Goal: Contribute content: Add original content to the website for others to see

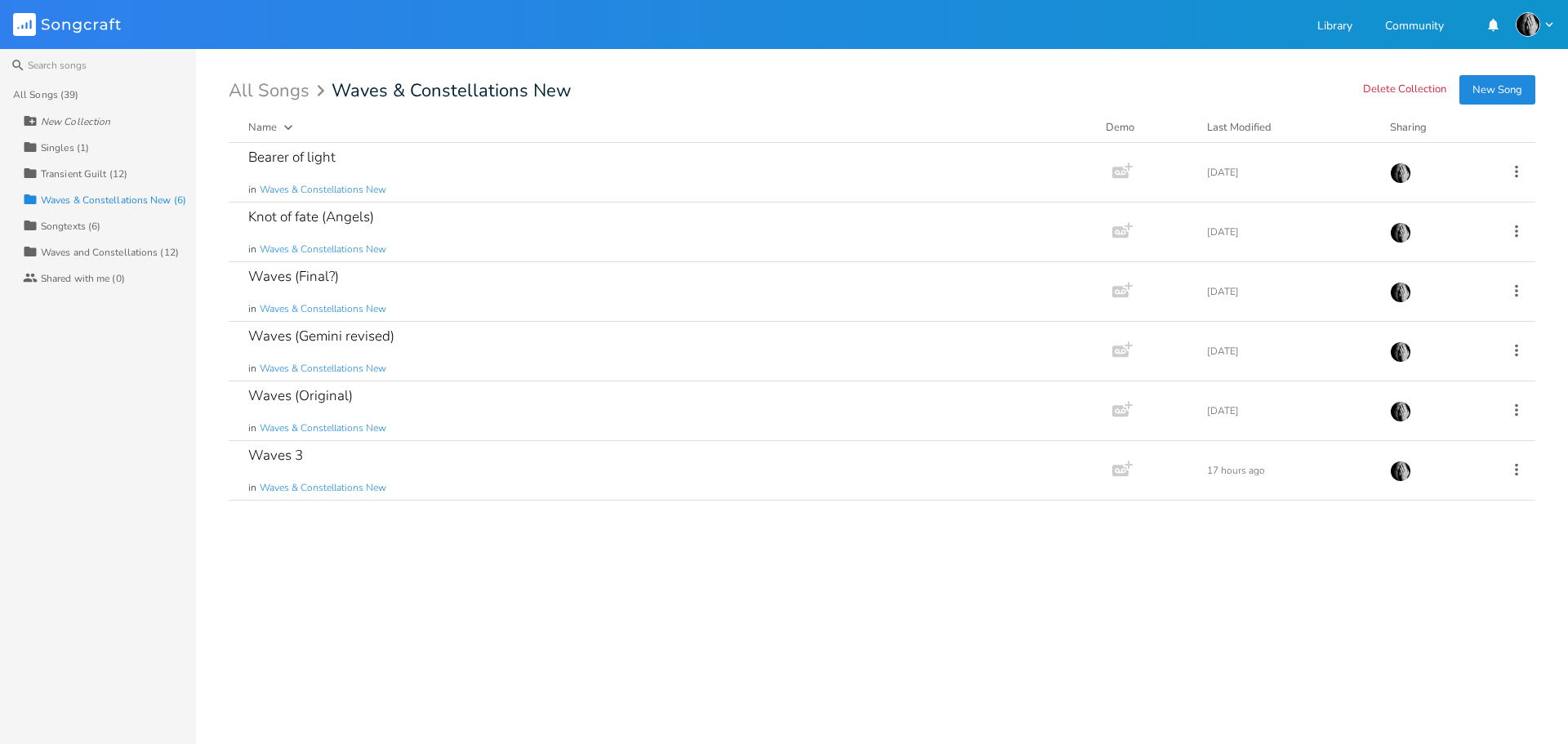
click at [23, 19] on rect at bounding box center [24, 24] width 23 height 23
click at [64, 123] on div "New Collection" at bounding box center [75, 122] width 70 height 10
type input "Old & used"
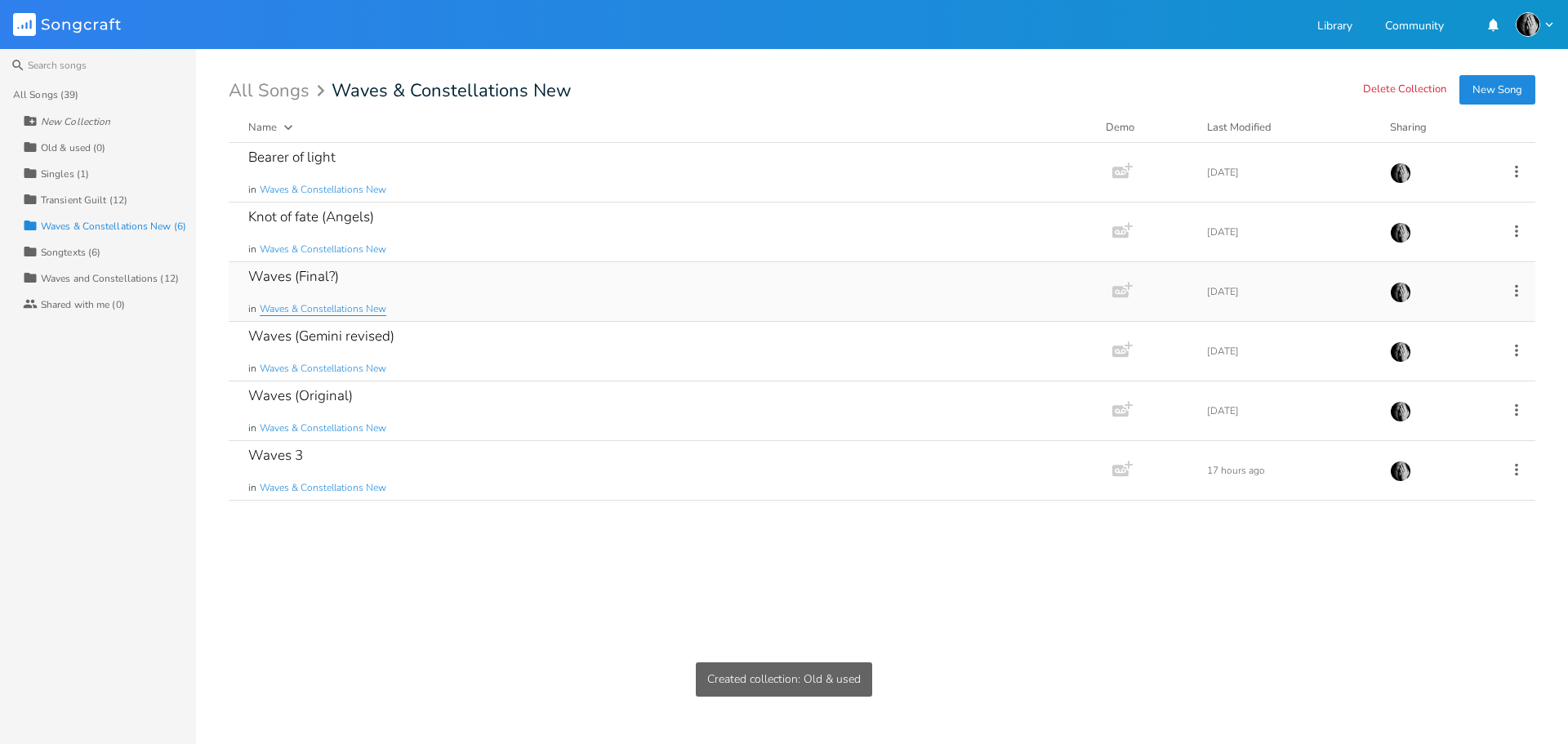
click at [360, 309] on span "Waves & Constellations New" at bounding box center [323, 309] width 126 height 14
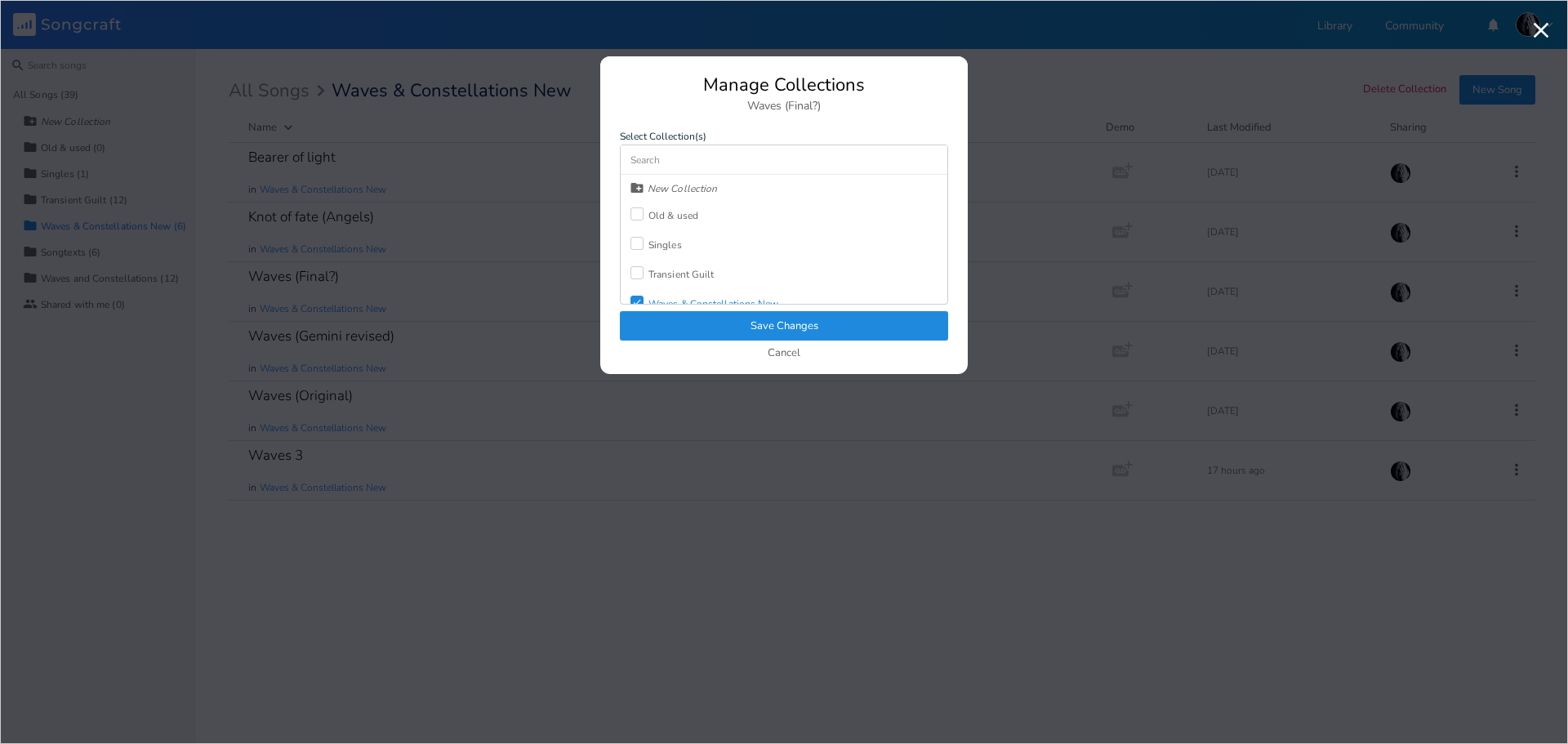
click at [640, 298] on icon "Check" at bounding box center [638, 302] width 10 height 10
click at [637, 217] on div at bounding box center [637, 214] width 13 height 13
click at [689, 320] on button "Save Changes" at bounding box center [784, 326] width 329 height 30
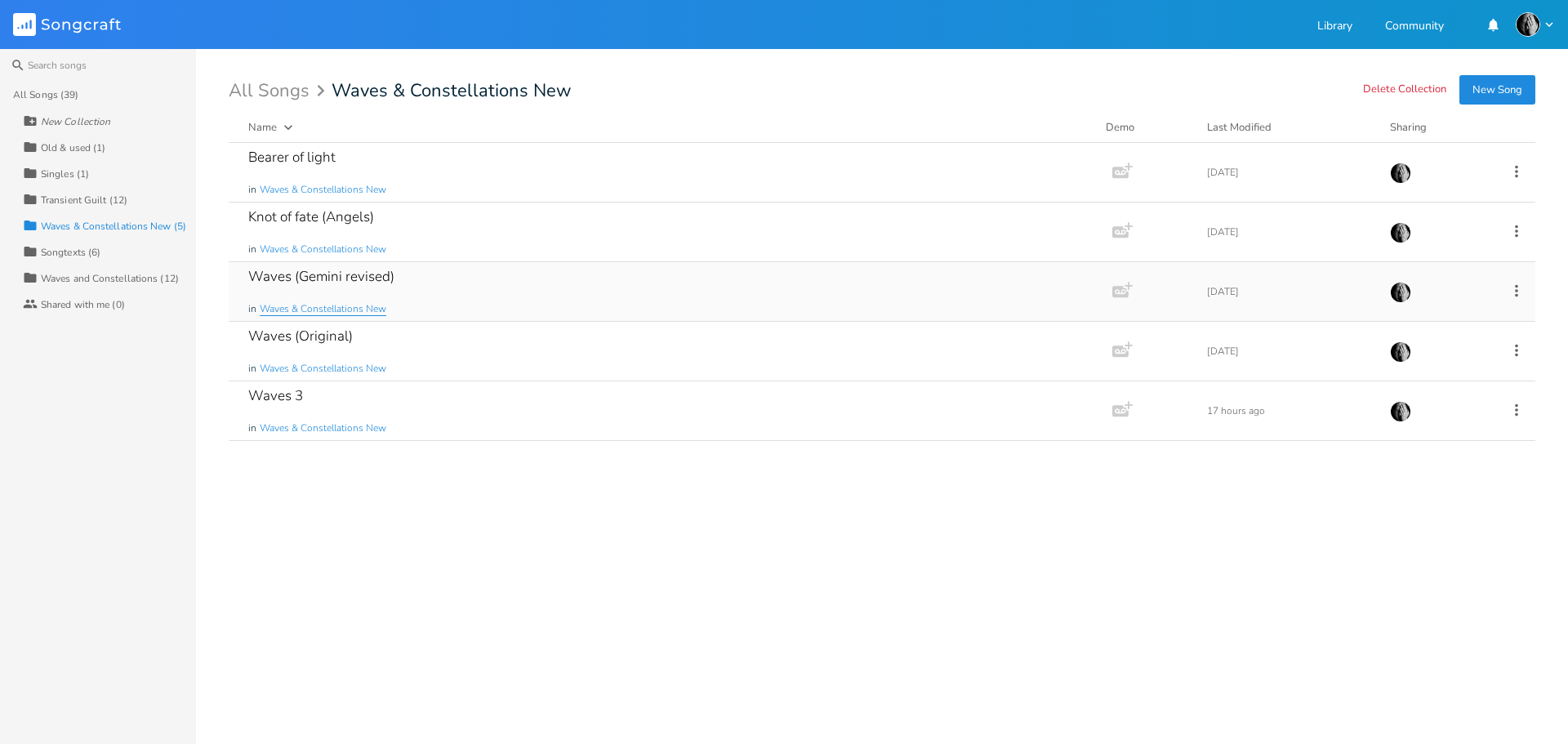
click at [291, 307] on span "Waves & Constellations New" at bounding box center [323, 309] width 126 height 14
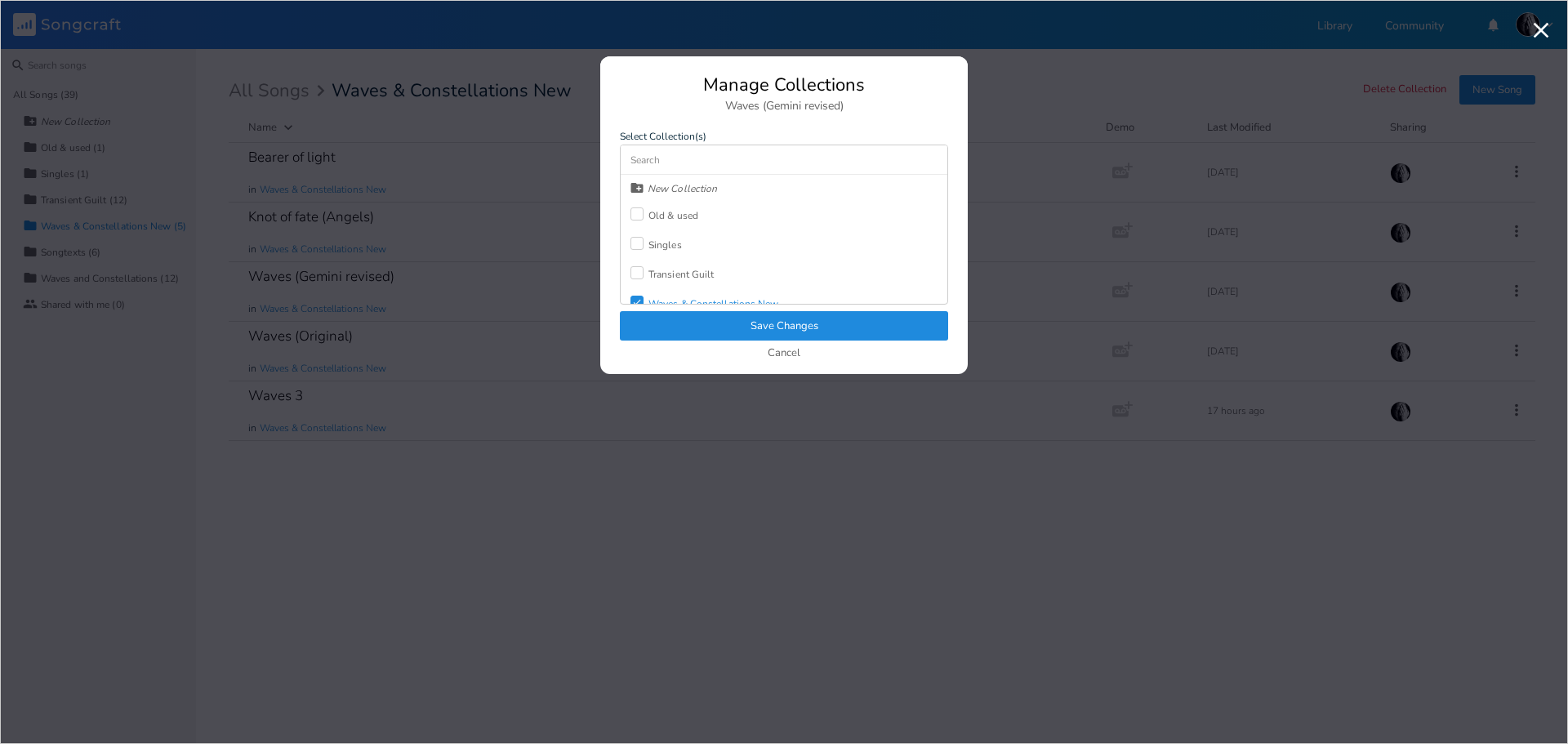
click at [635, 215] on div at bounding box center [637, 214] width 13 height 13
click at [635, 298] on icon "Check" at bounding box center [638, 302] width 10 height 10
click at [681, 324] on button "Save Changes" at bounding box center [784, 326] width 329 height 30
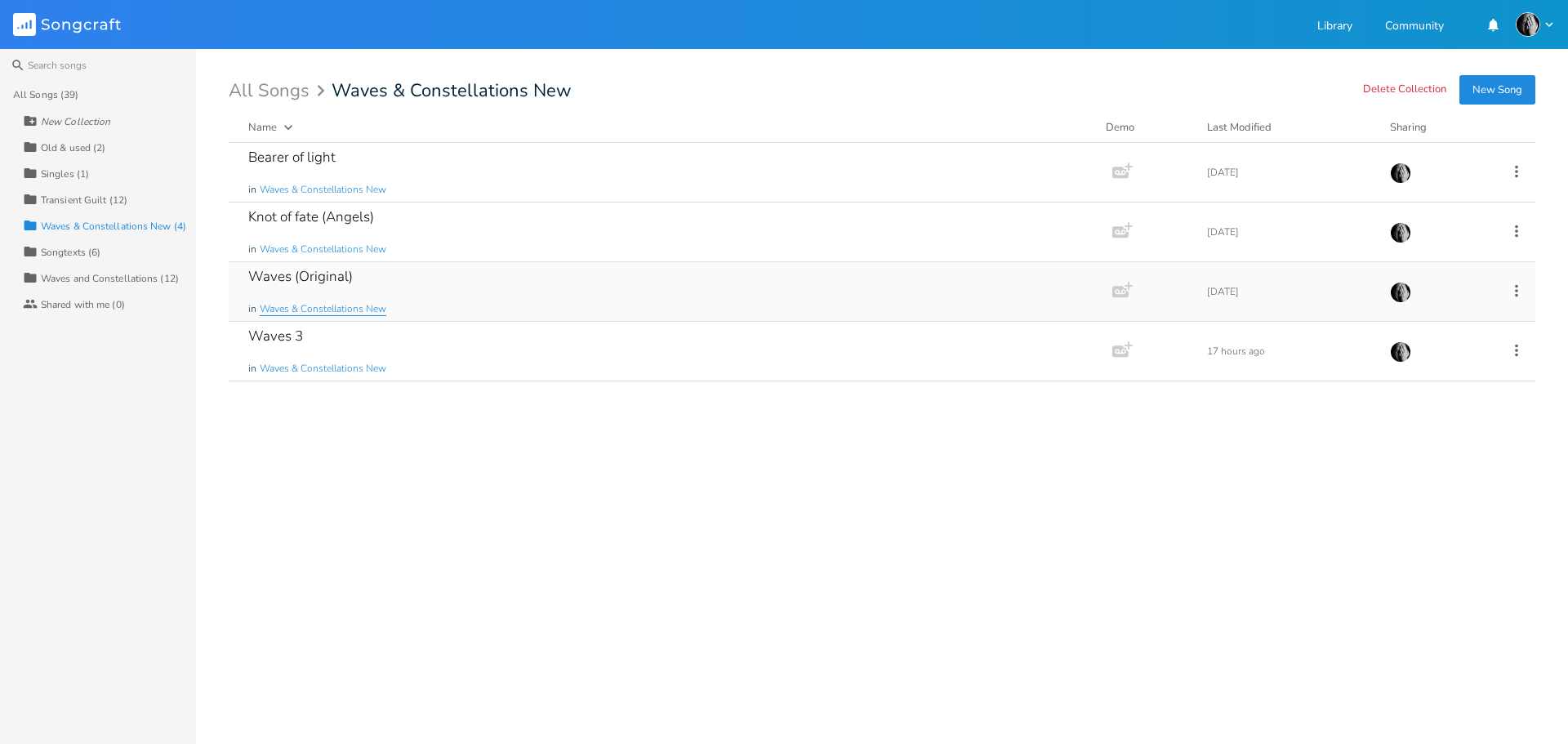
click at [306, 306] on span "Waves & Constellations New" at bounding box center [323, 309] width 126 height 14
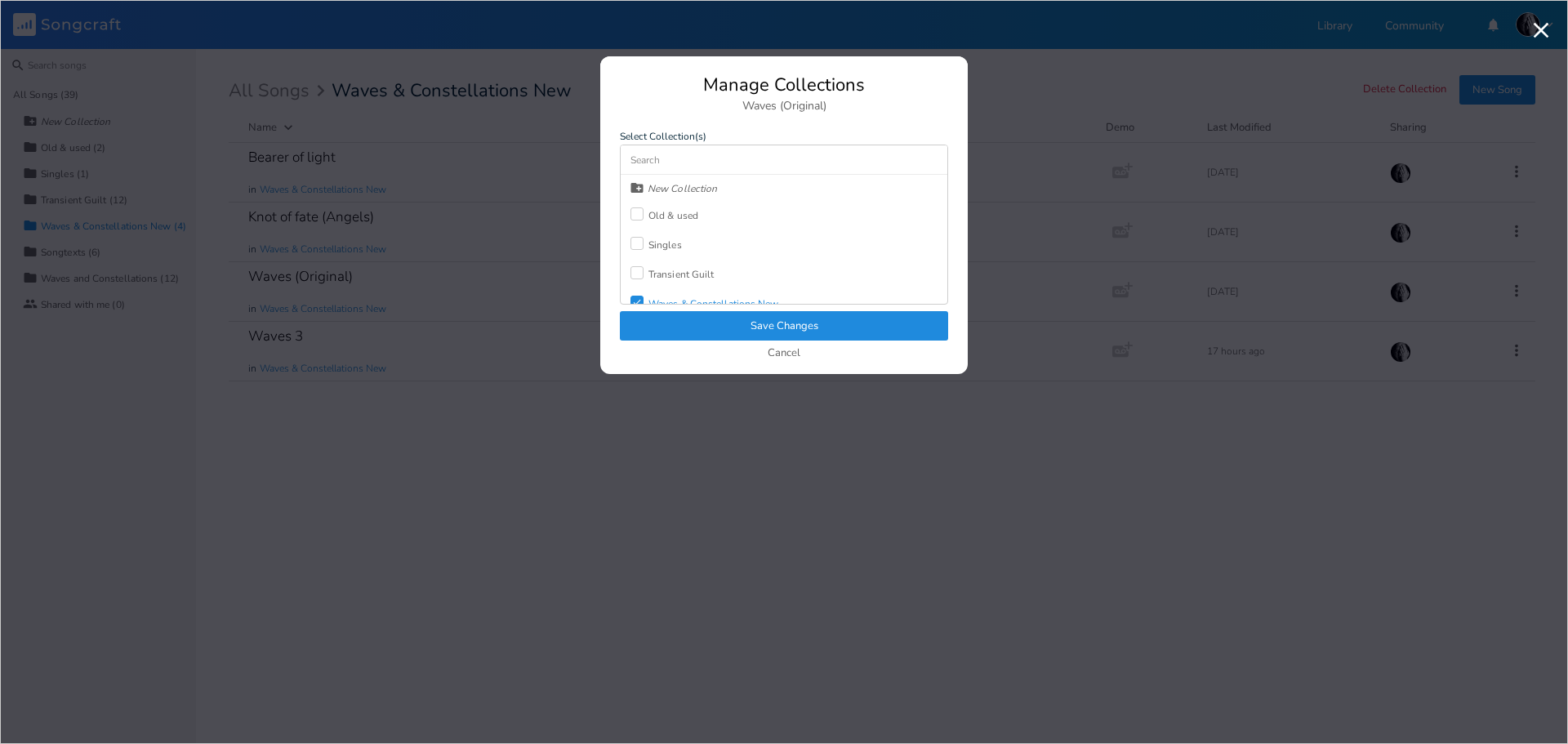
click at [636, 211] on div at bounding box center [637, 214] width 13 height 13
click at [633, 298] on icon "Check" at bounding box center [638, 302] width 10 height 10
click at [696, 320] on button "Save Changes" at bounding box center [784, 326] width 329 height 30
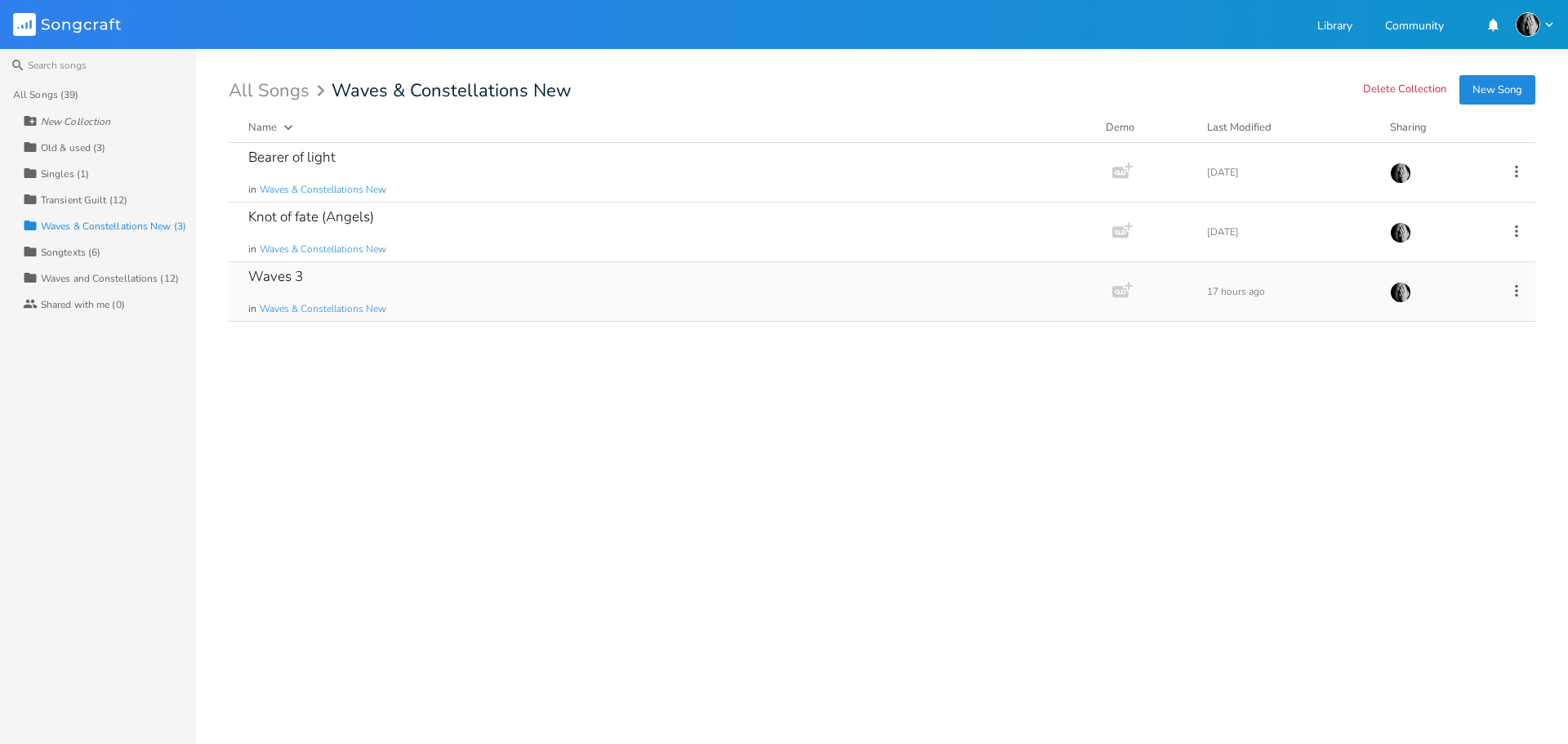
click at [325, 274] on div "Waves 3 in Waves & Constellations New" at bounding box center [667, 291] width 838 height 59
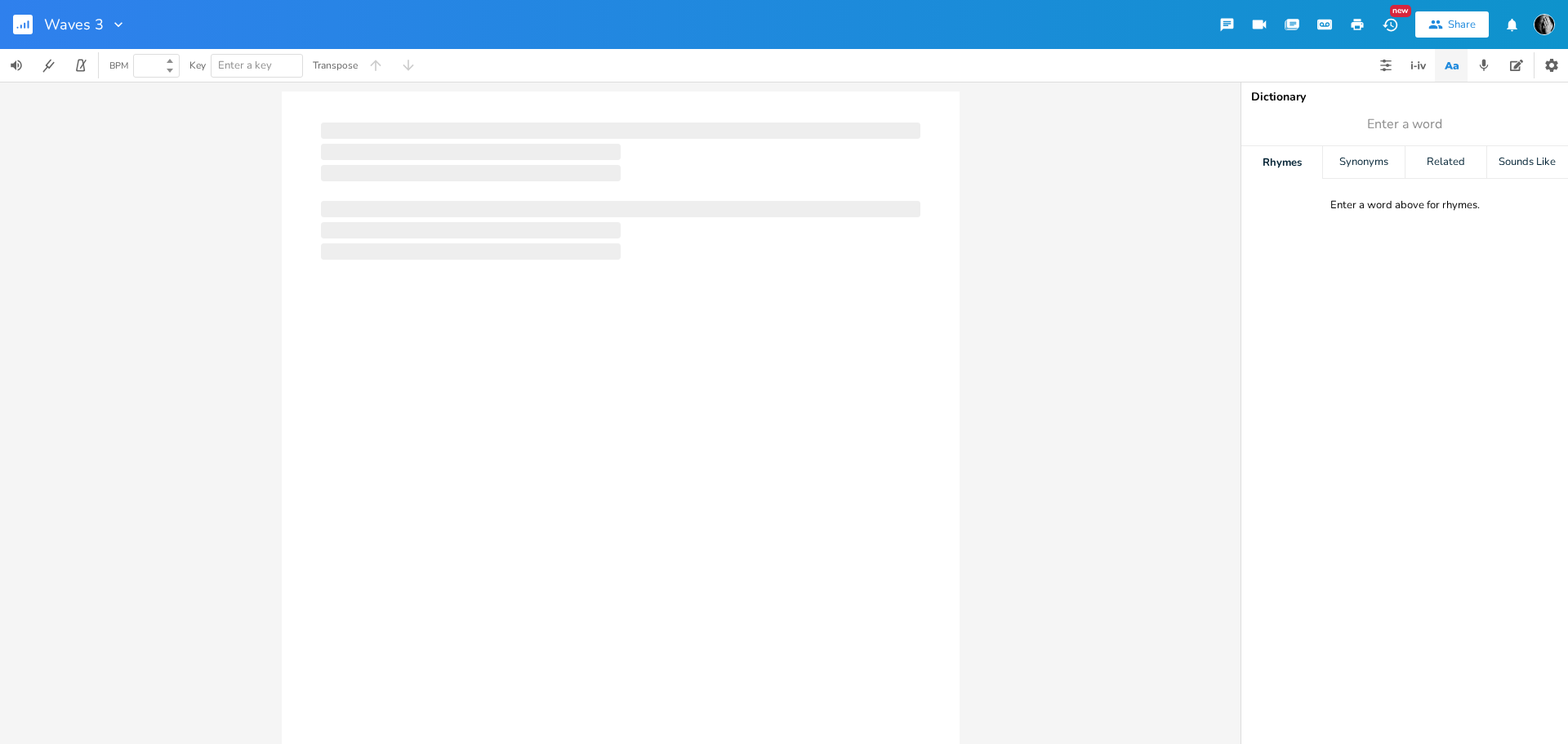
type input "100"
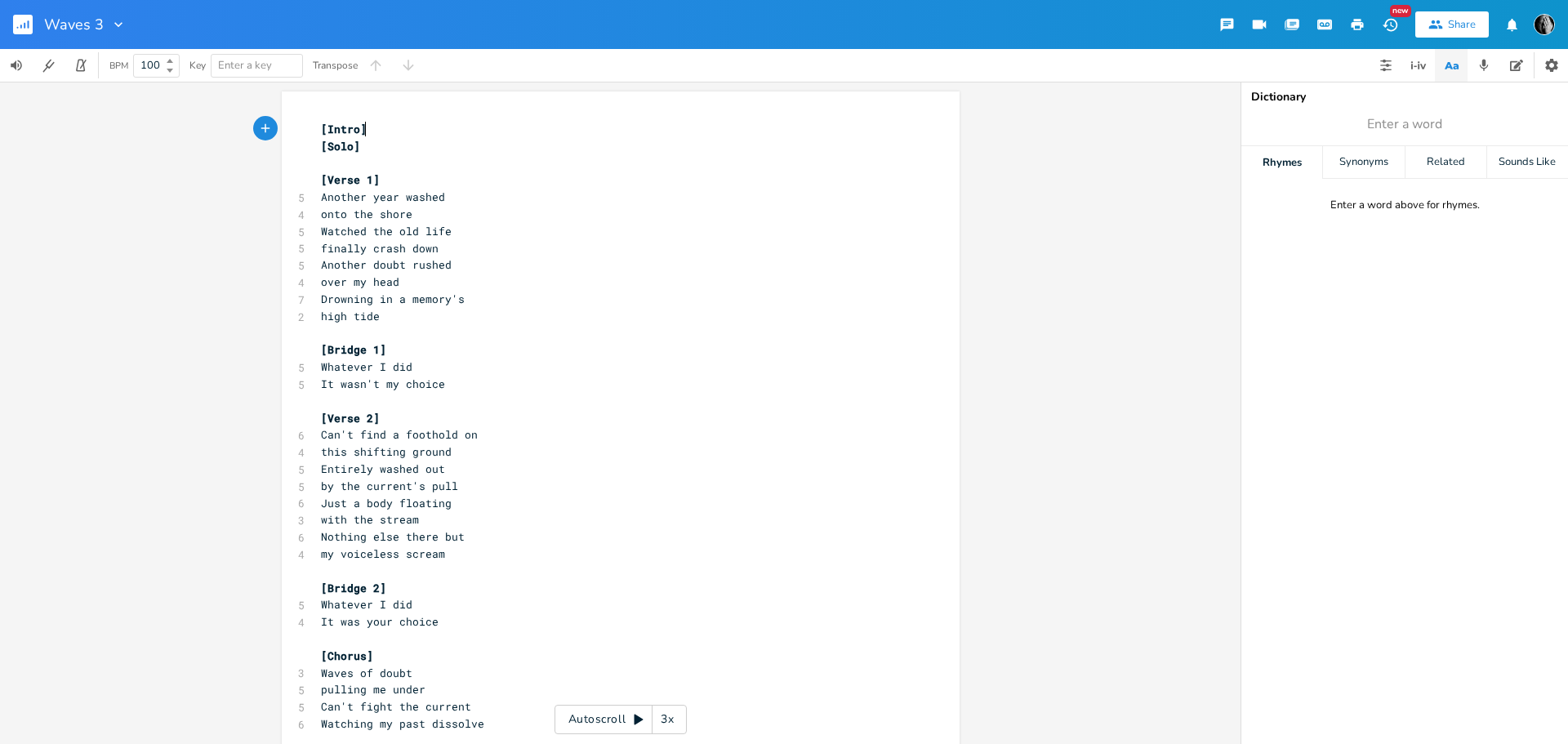
scroll to position [0, 3]
type textarea "]"
type input "Waves of Doubt"
click at [22, 16] on rect "button" at bounding box center [23, 25] width 20 height 20
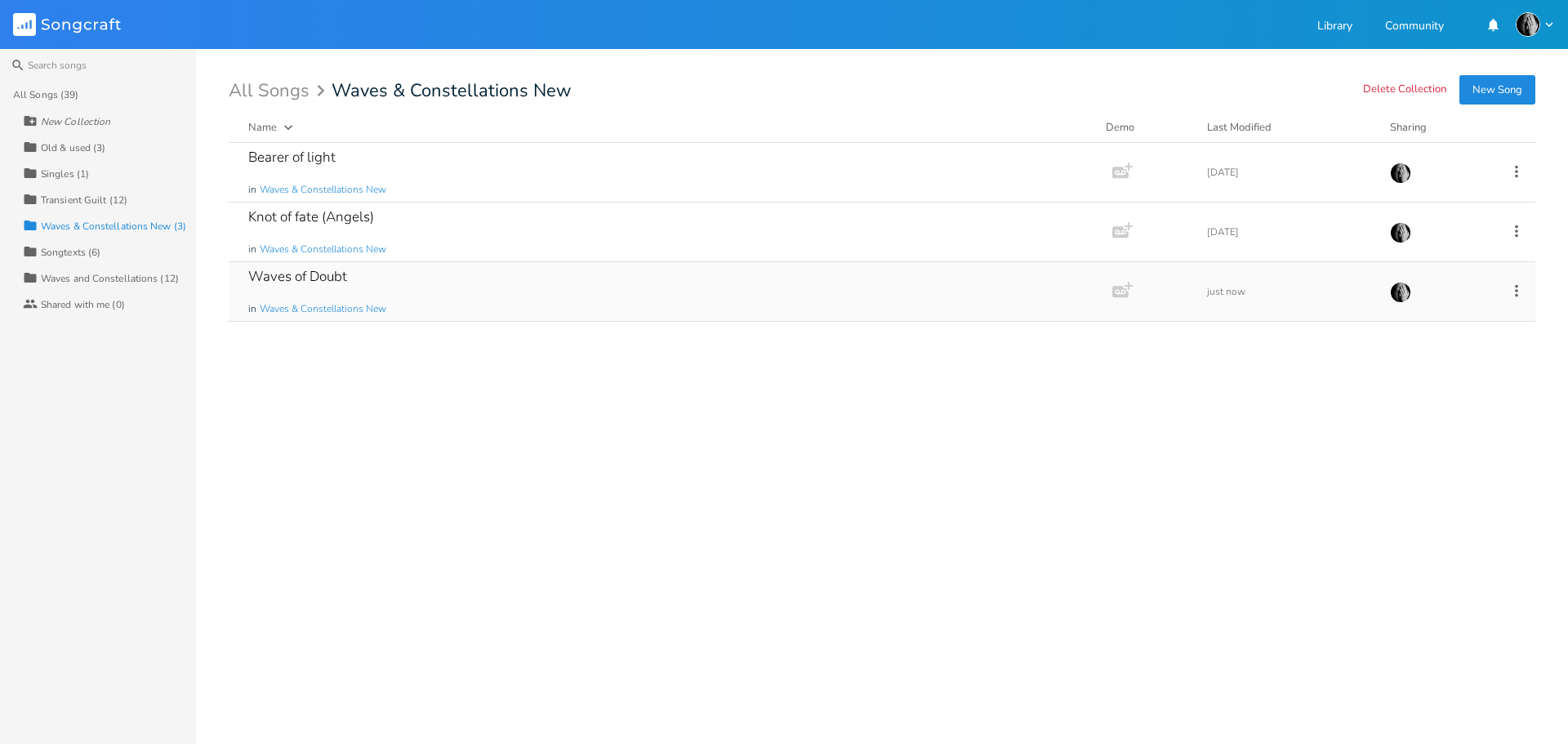
click at [378, 283] on div "Waves of Doubt in Waves & Constellations New" at bounding box center [667, 291] width 838 height 59
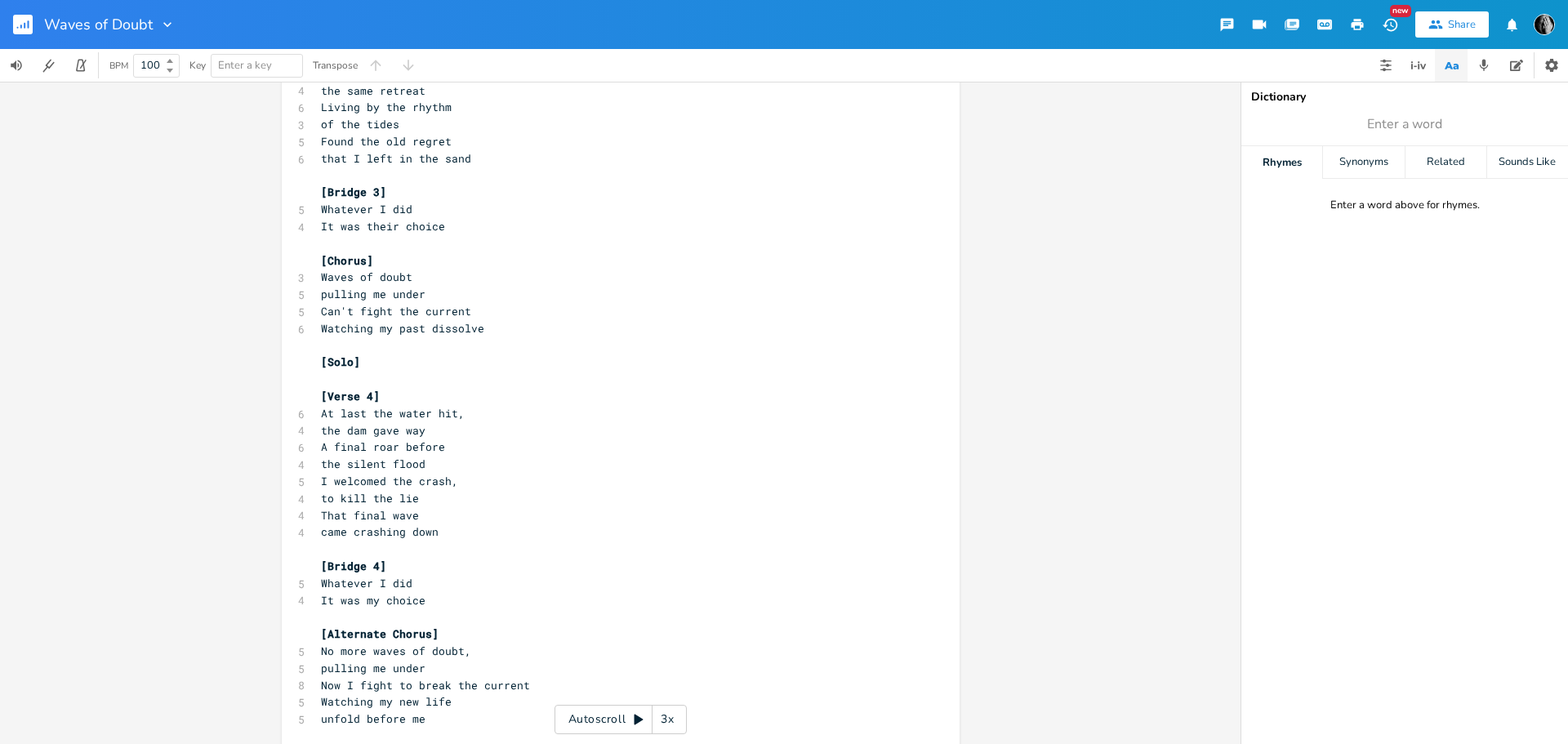
scroll to position [939, 0]
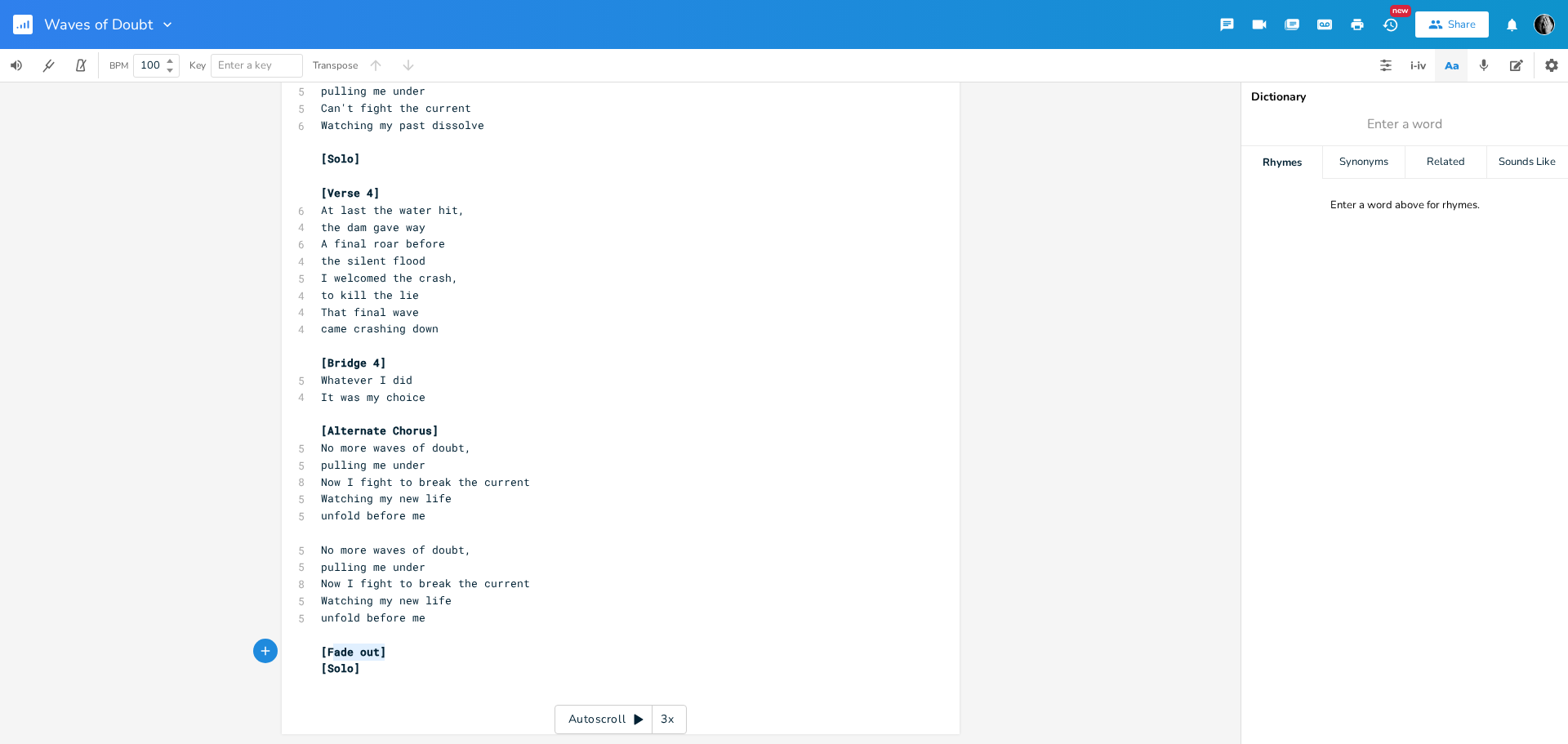
type textarea "[Fade out]"
drag, startPoint x: 397, startPoint y: 651, endPoint x: 307, endPoint y: 655, distance: 90.1
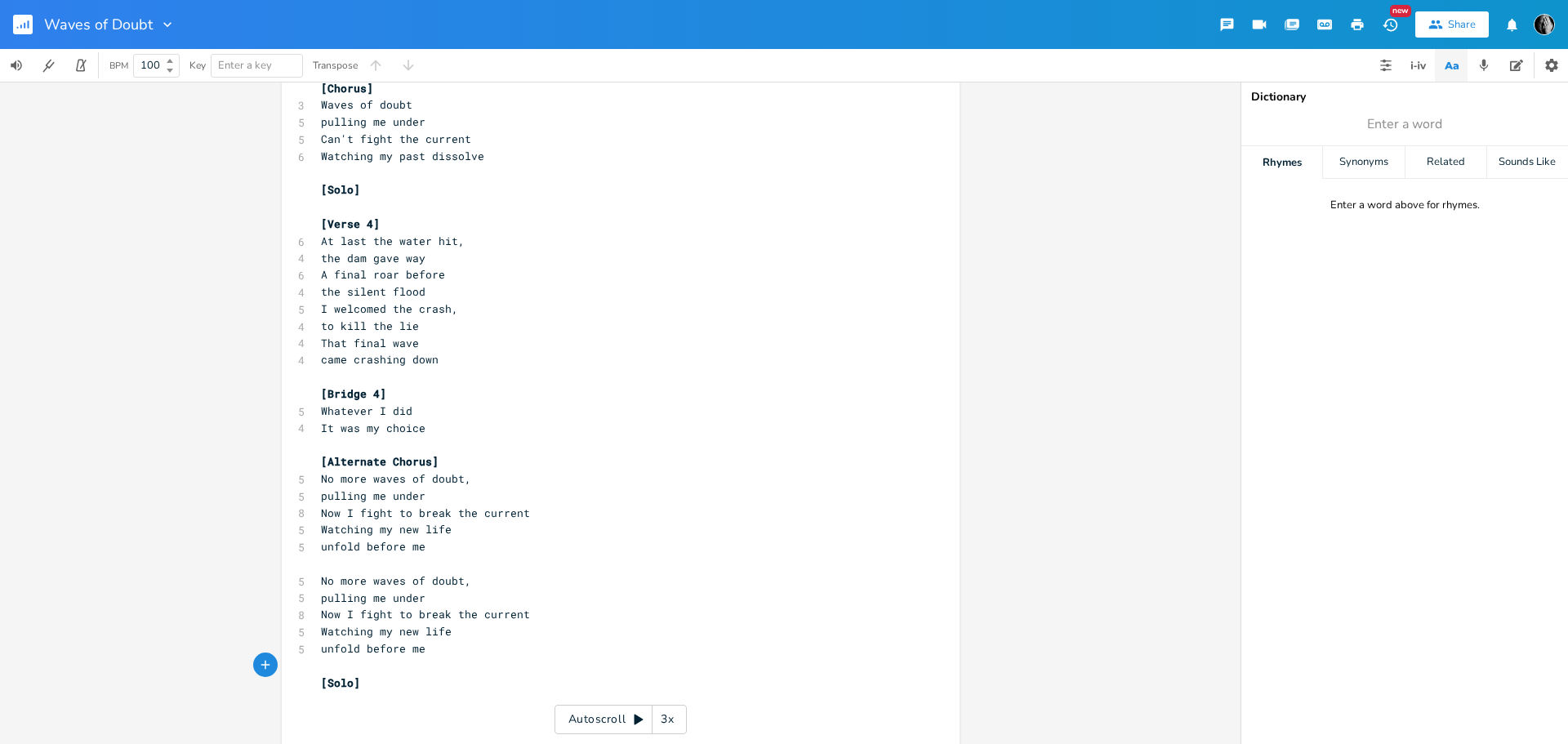
scroll to position [922, 0]
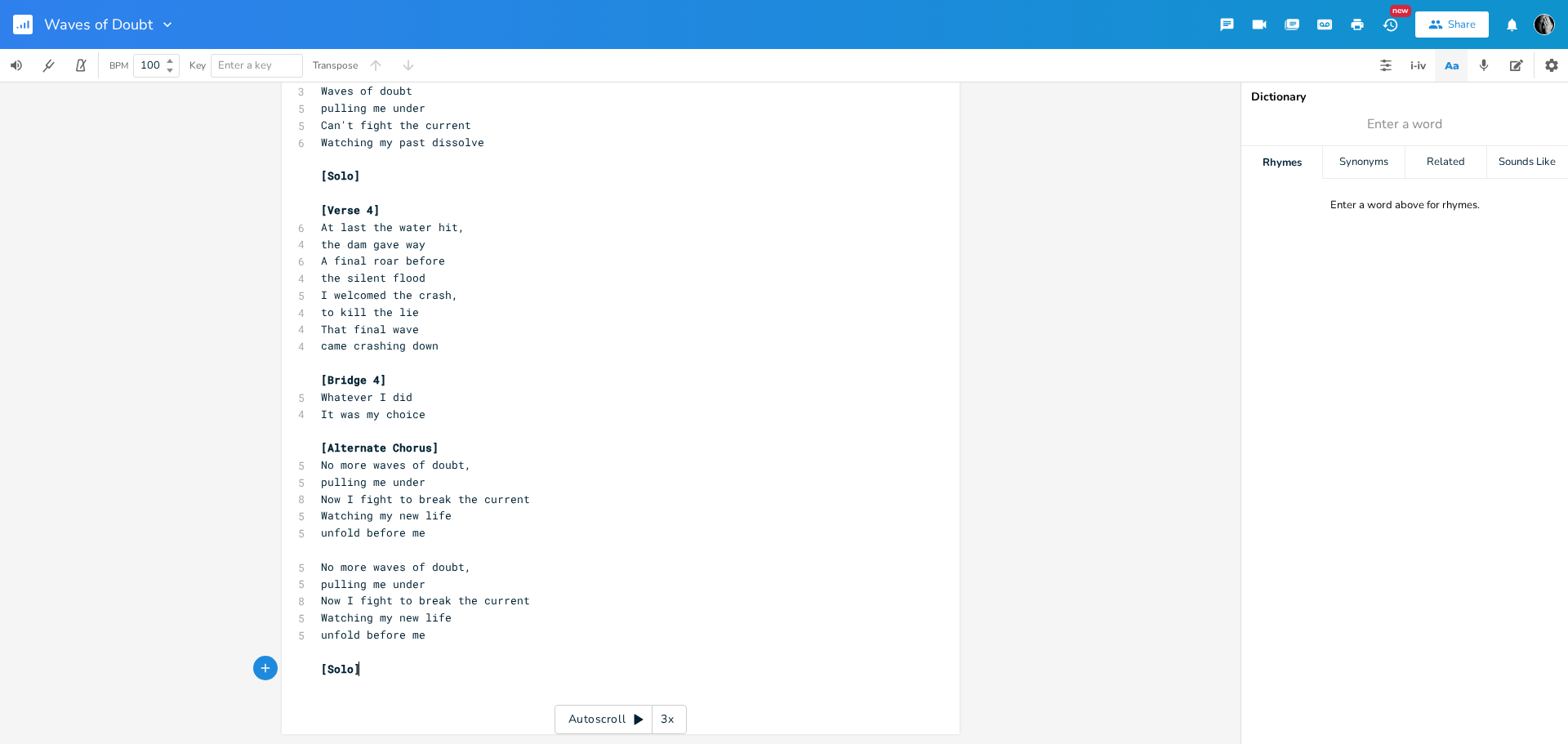
click at [426, 669] on pre "[Solo]" at bounding box center [613, 669] width 590 height 17
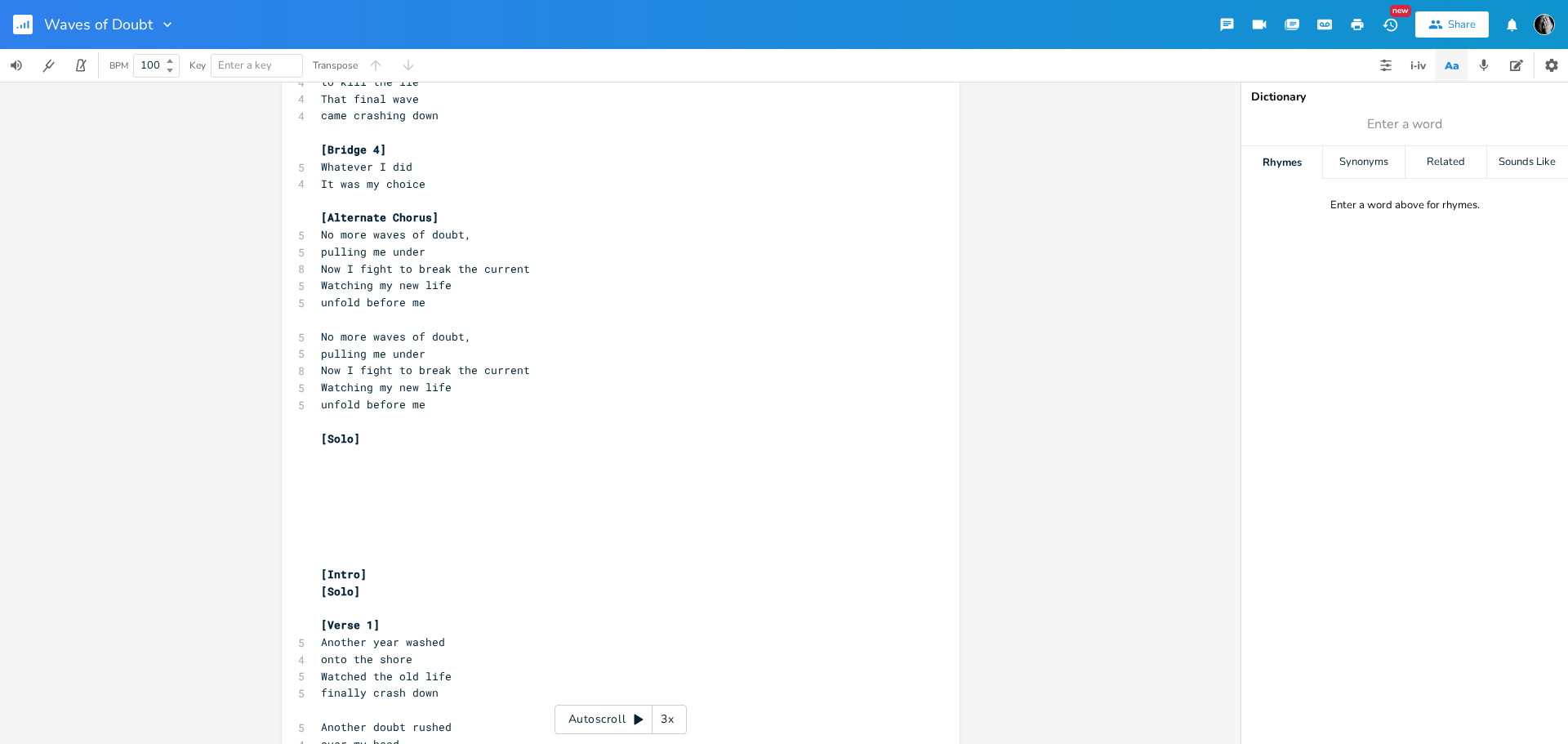
scroll to position [1181, 0]
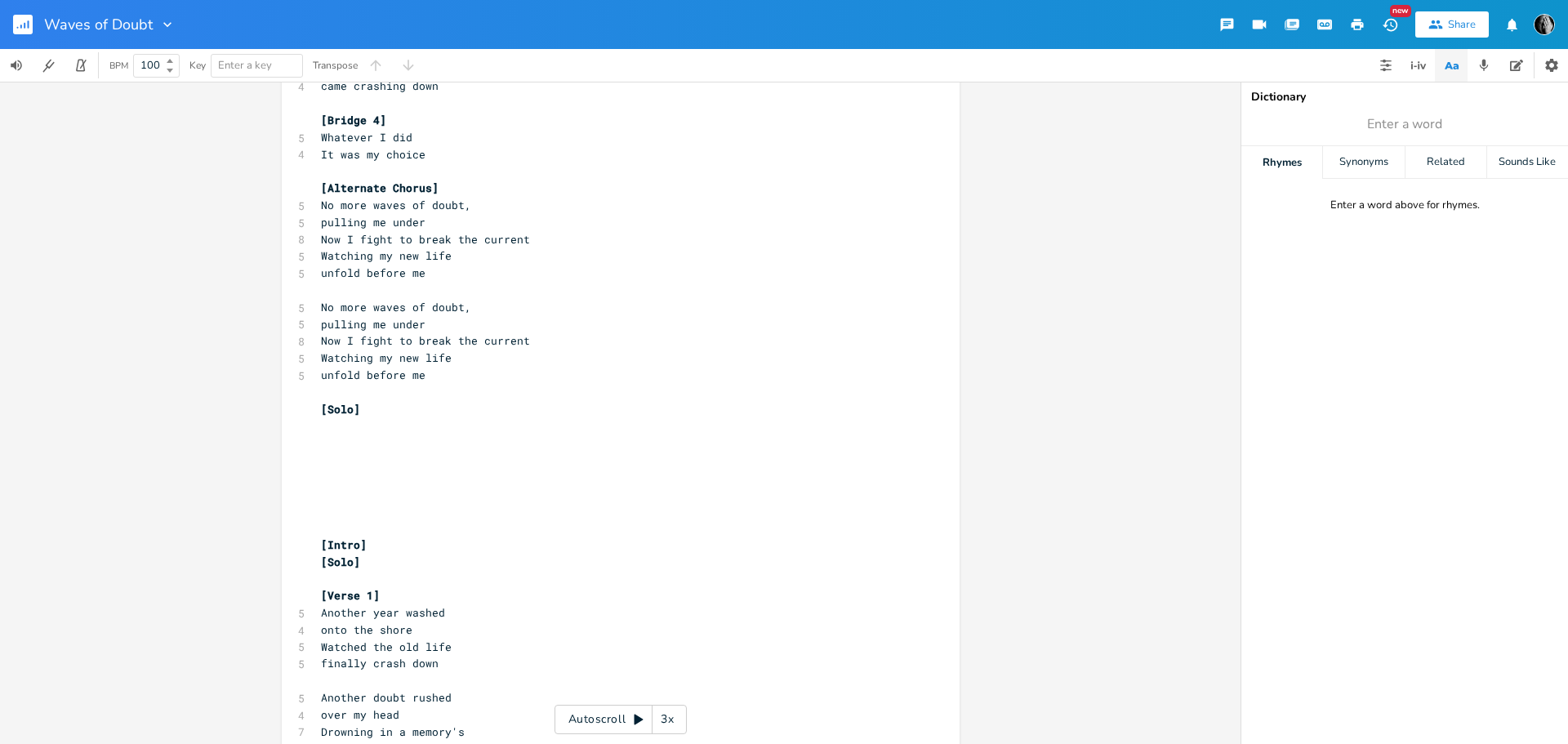
click at [413, 481] on pre "​" at bounding box center [613, 477] width 590 height 17
type textarea "Rewrite]"
type textarea "["
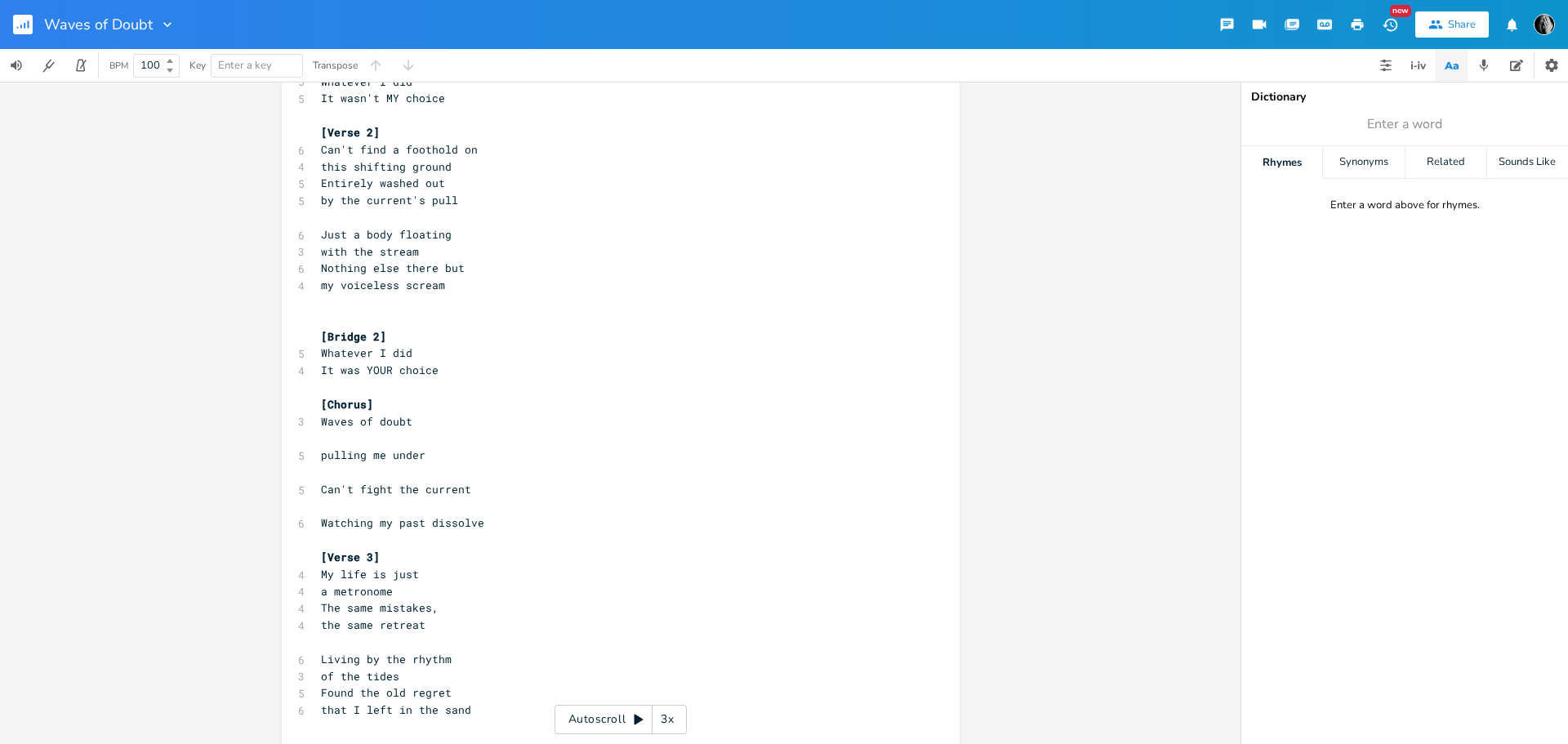
scroll to position [1999, 0]
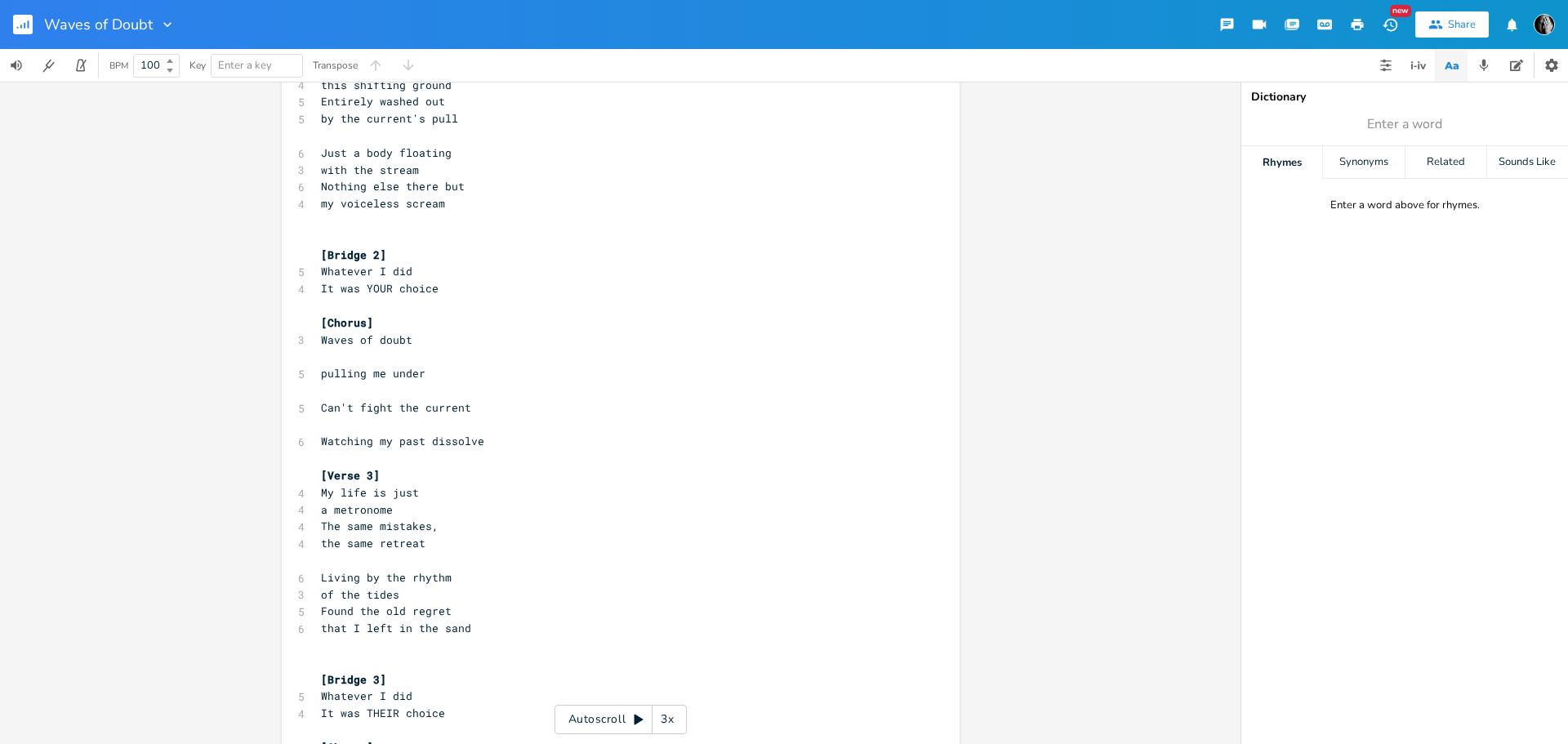
click at [379, 361] on pre "​" at bounding box center [613, 356] width 590 height 17
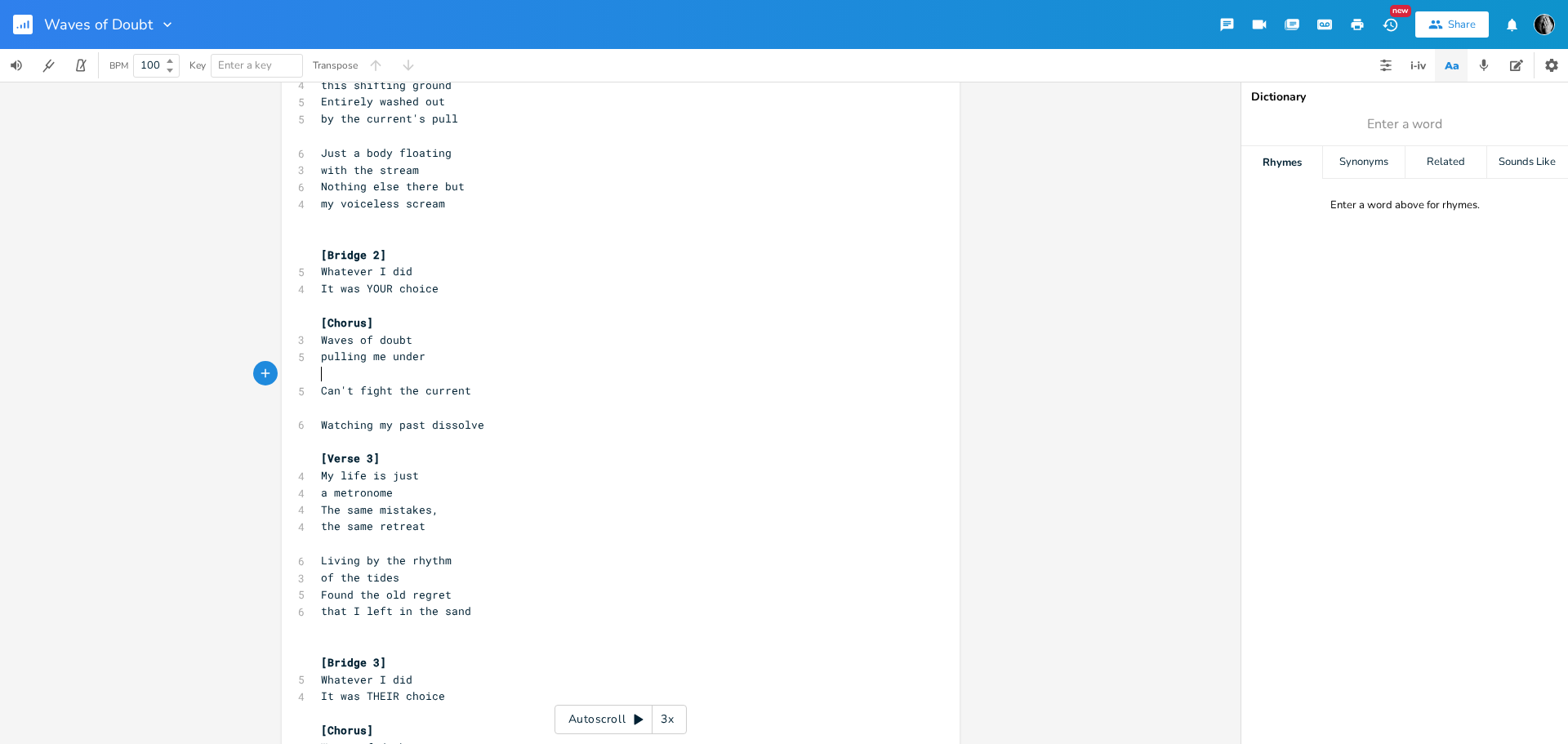
click at [318, 371] on pre "​" at bounding box center [613, 373] width 590 height 17
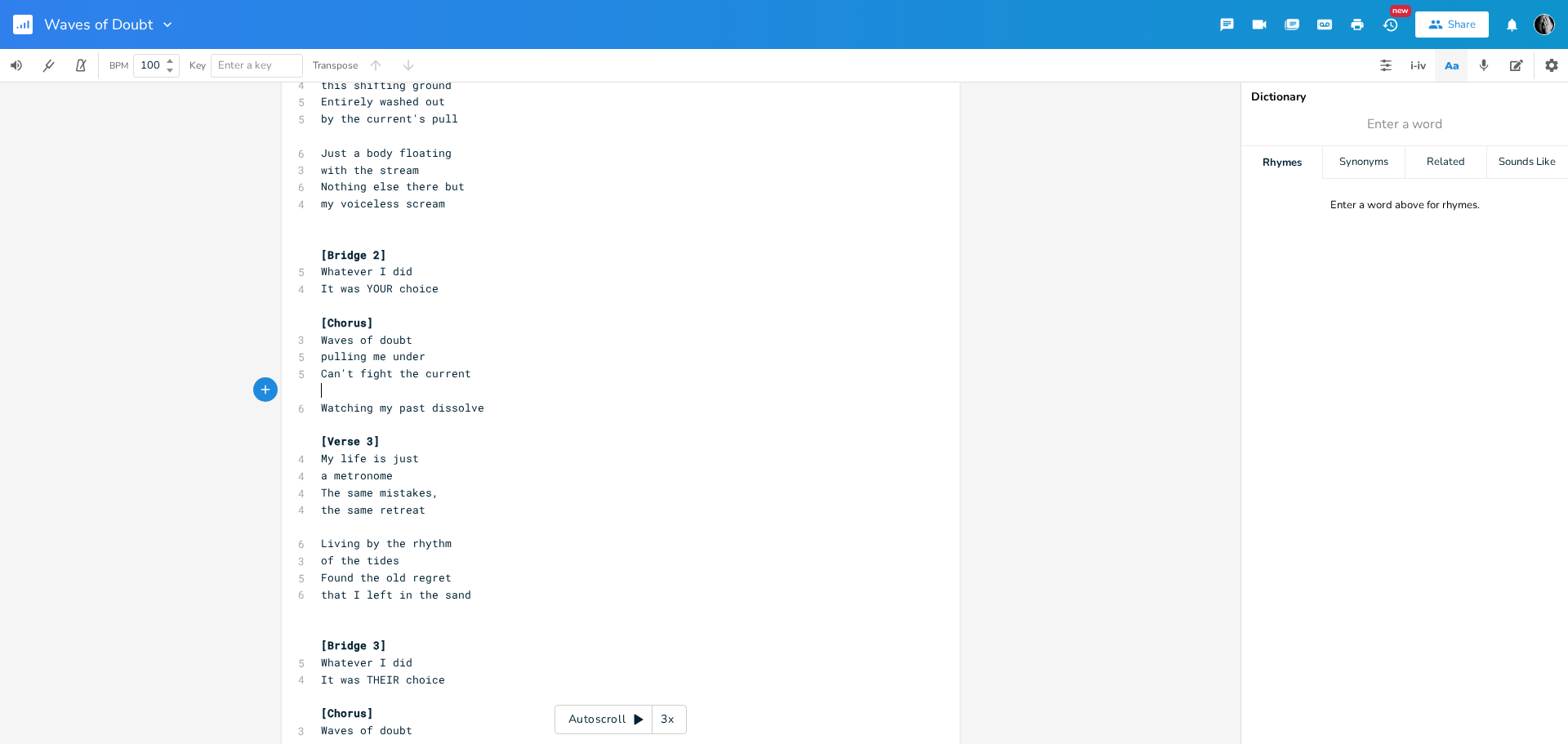
click at [319, 388] on pre "​" at bounding box center [613, 390] width 590 height 17
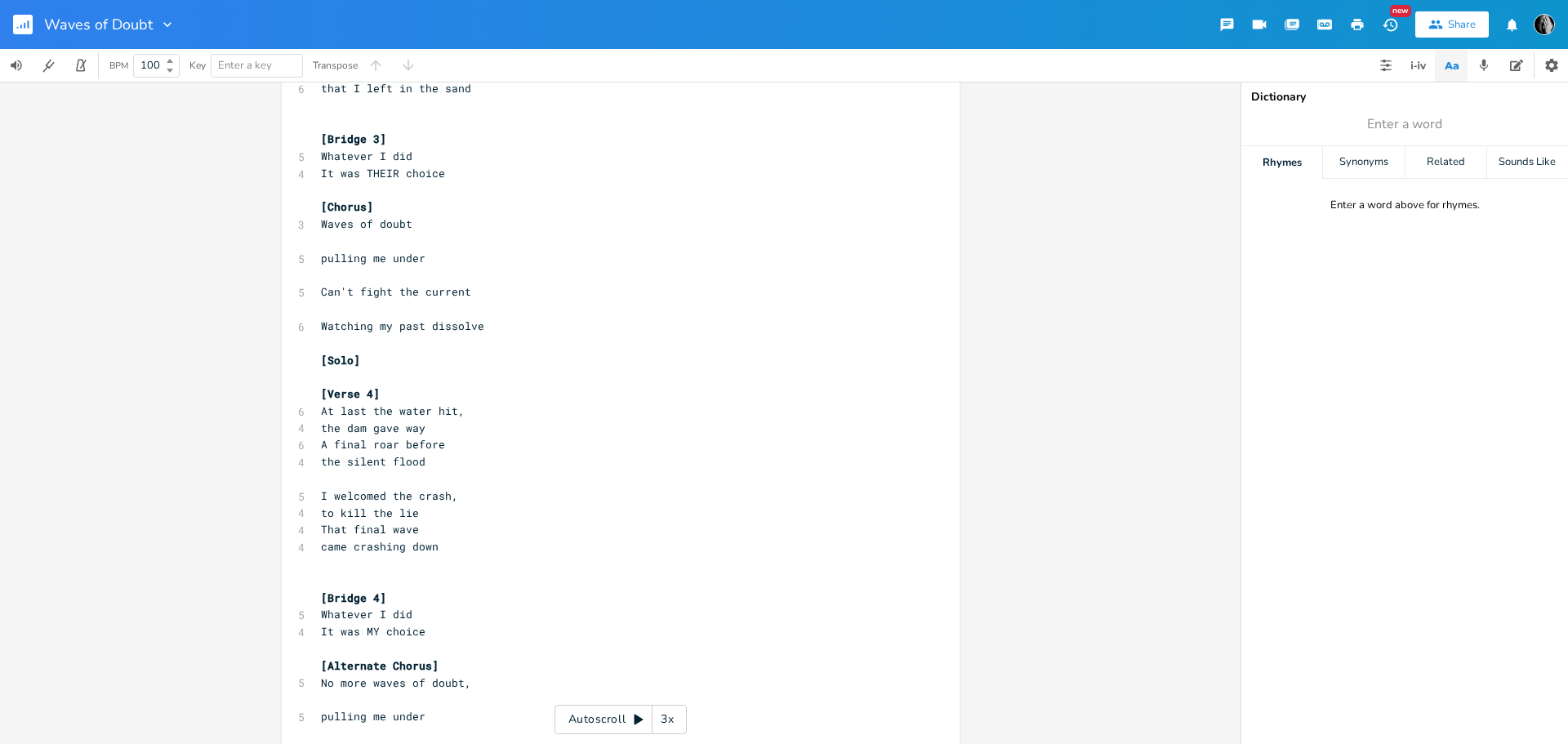
scroll to position [2489, 0]
click at [320, 244] on pre "​" at bounding box center [613, 240] width 590 height 17
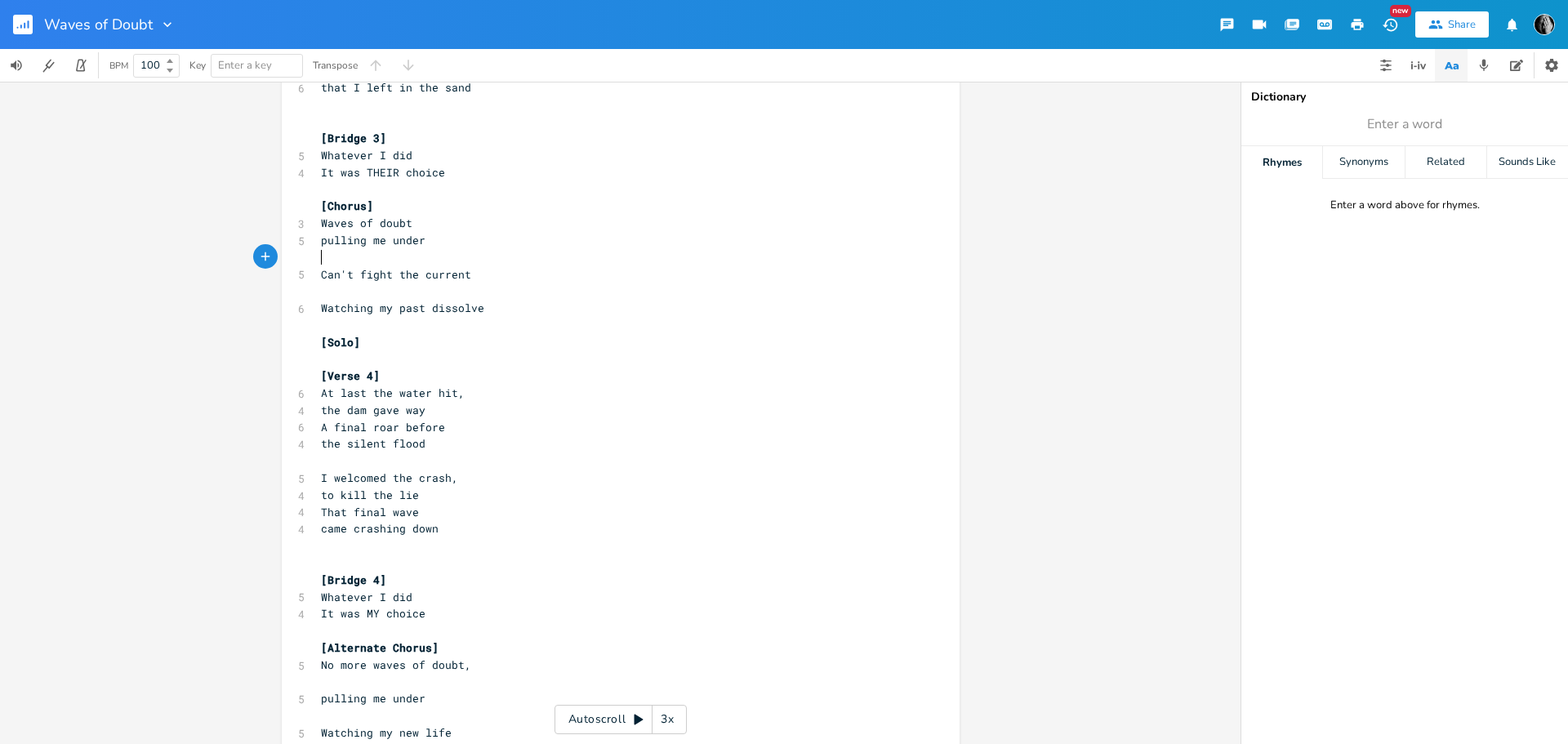
click at [318, 262] on pre "​" at bounding box center [613, 257] width 590 height 17
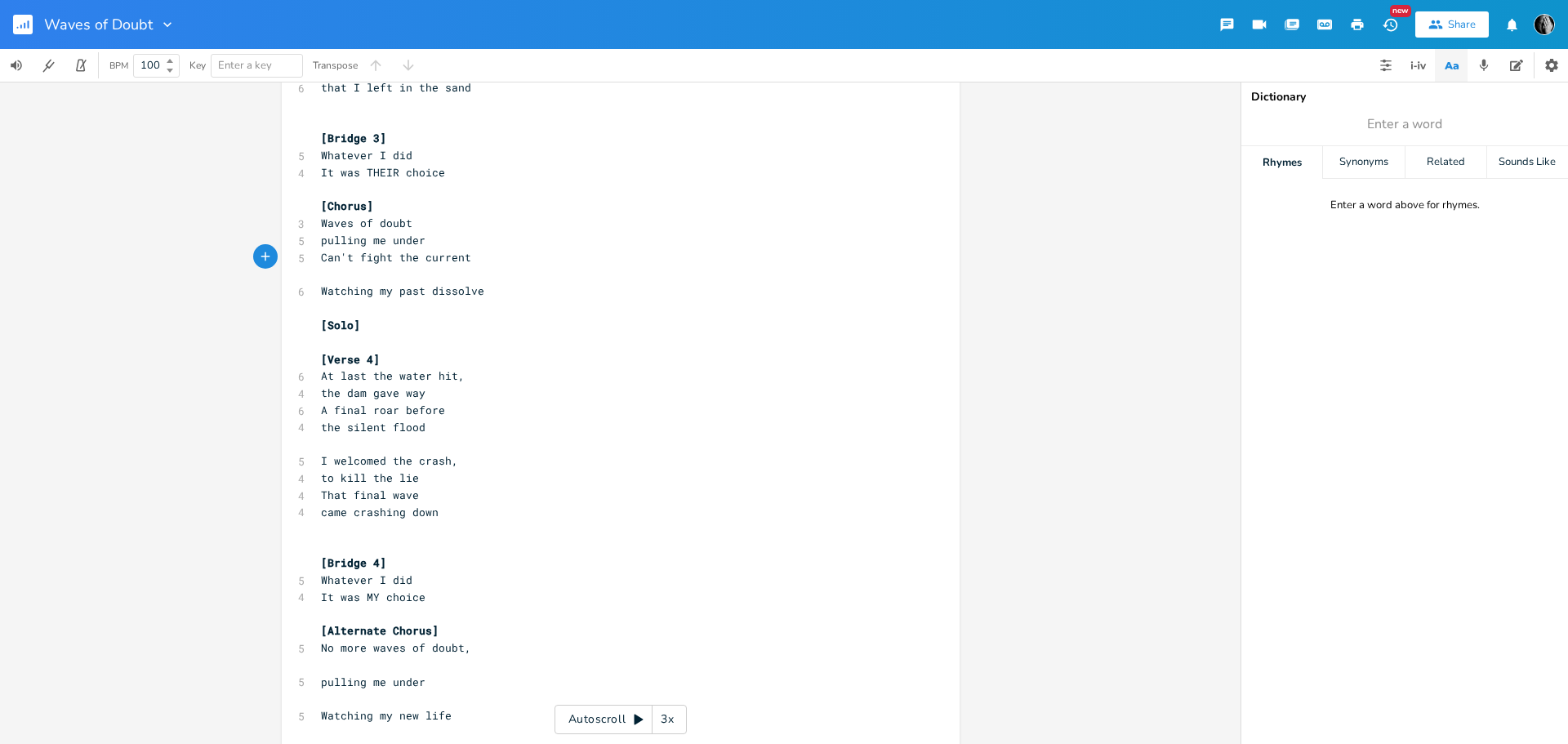
click at [318, 273] on pre "​" at bounding box center [613, 274] width 590 height 17
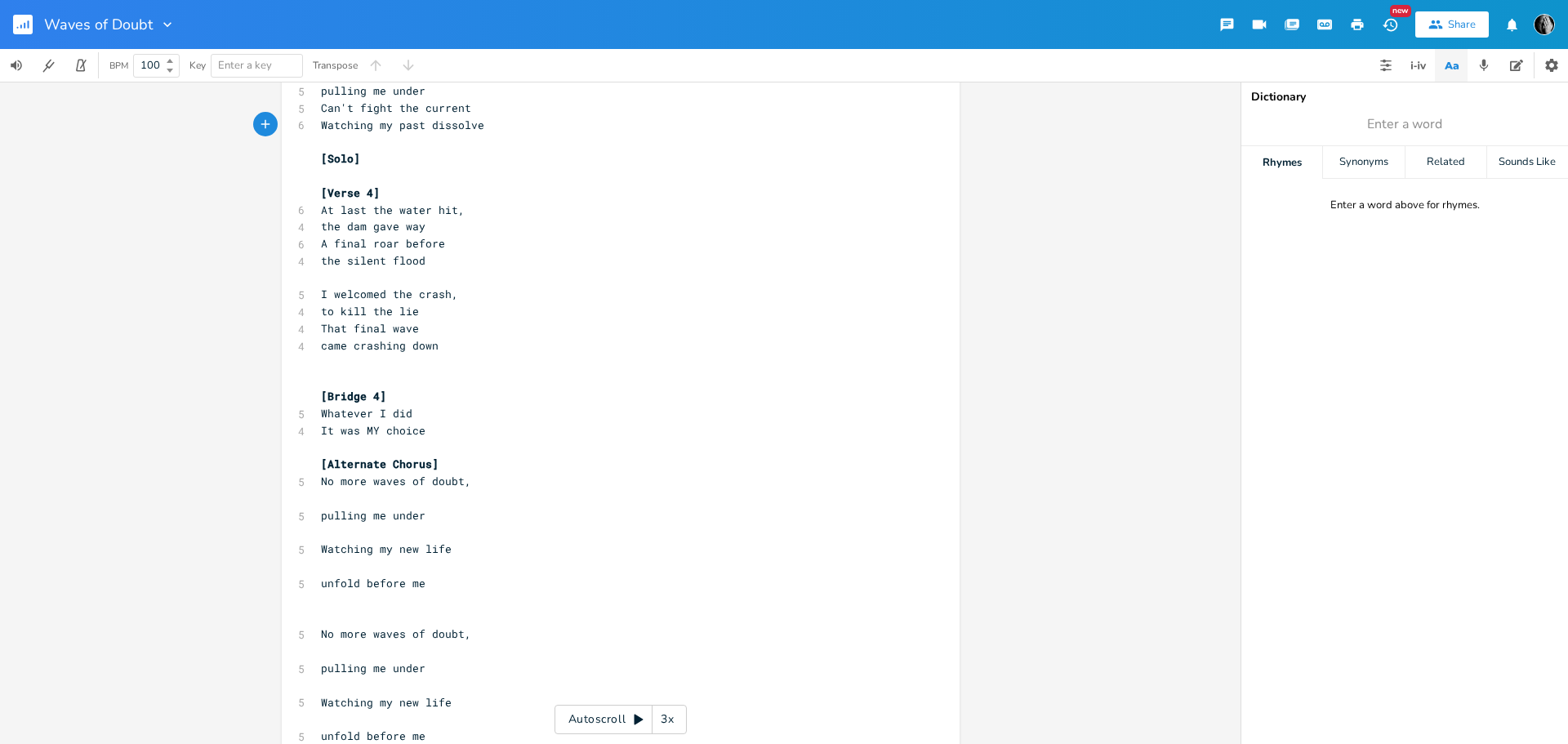
scroll to position [2724, 0]
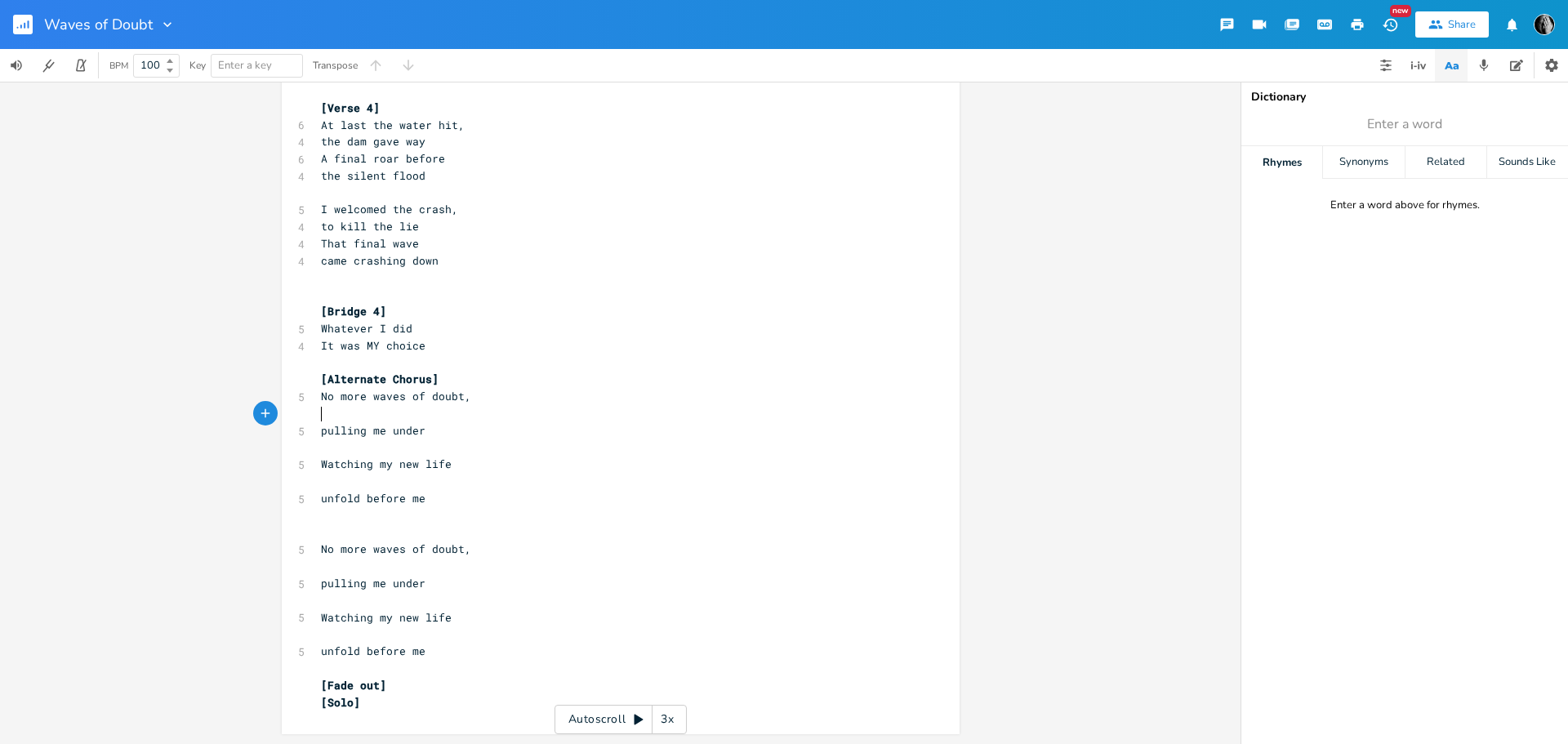
click at [332, 412] on pre "​" at bounding box center [613, 413] width 590 height 17
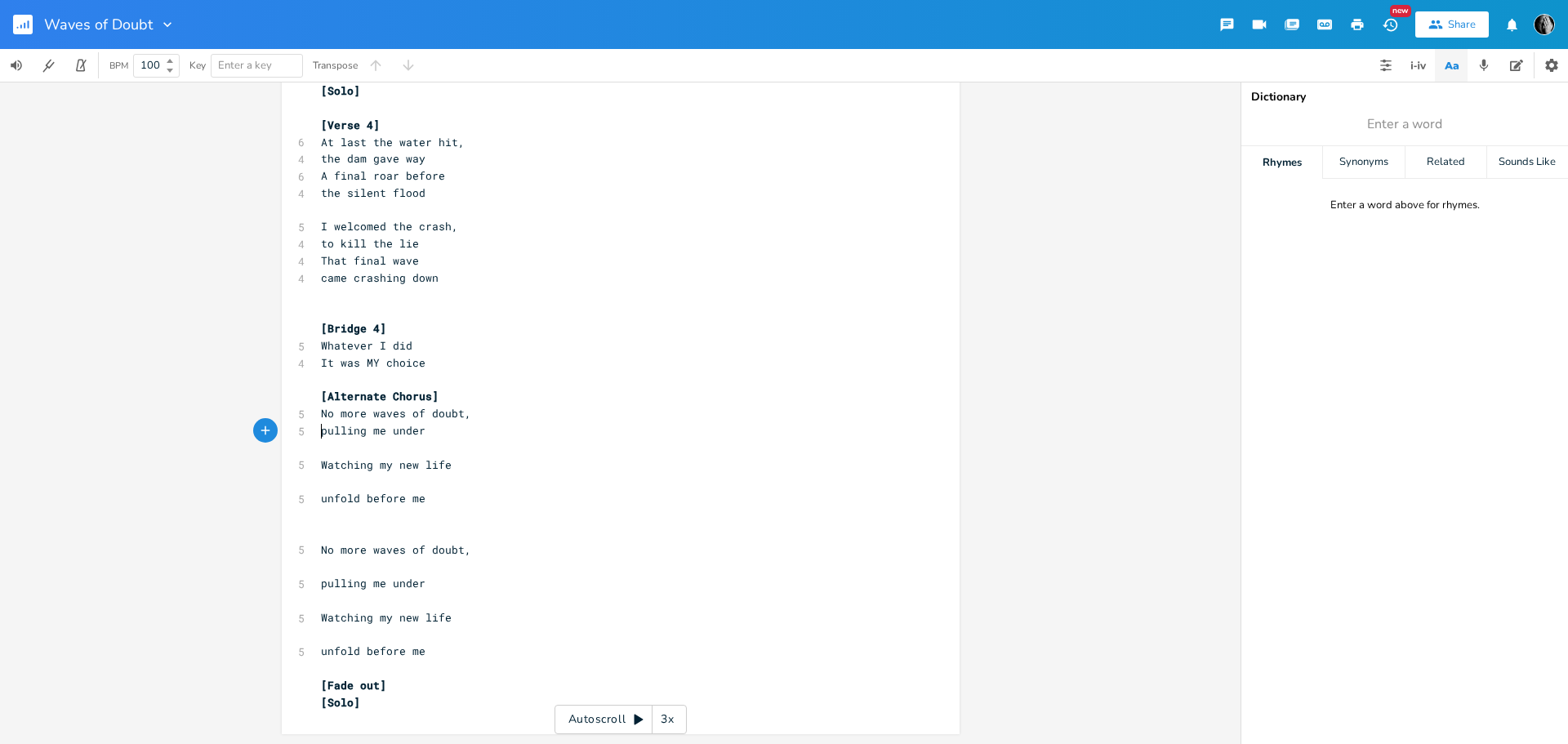
click at [318, 446] on pre "​" at bounding box center [613, 448] width 590 height 17
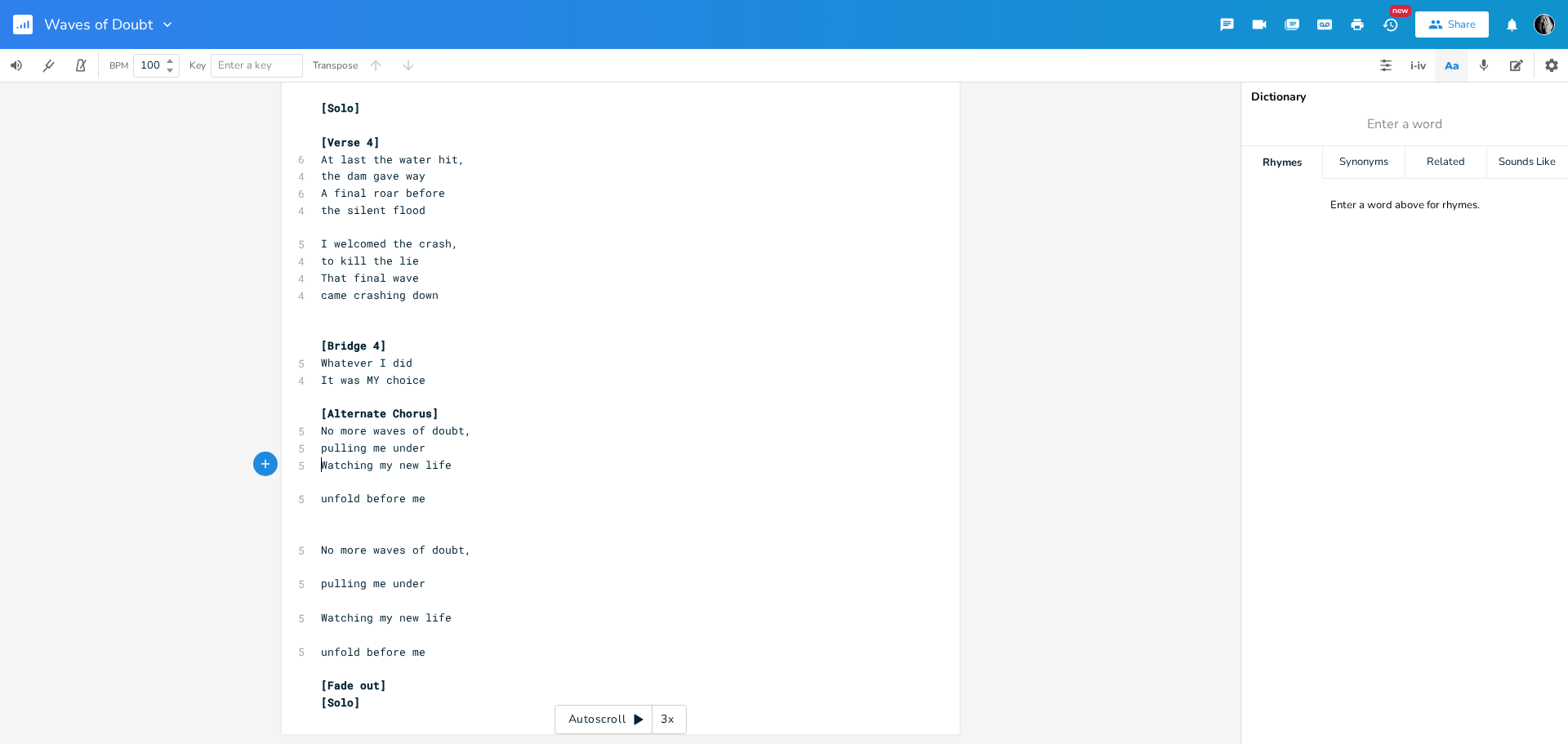
click at [323, 477] on pre "​" at bounding box center [613, 482] width 590 height 17
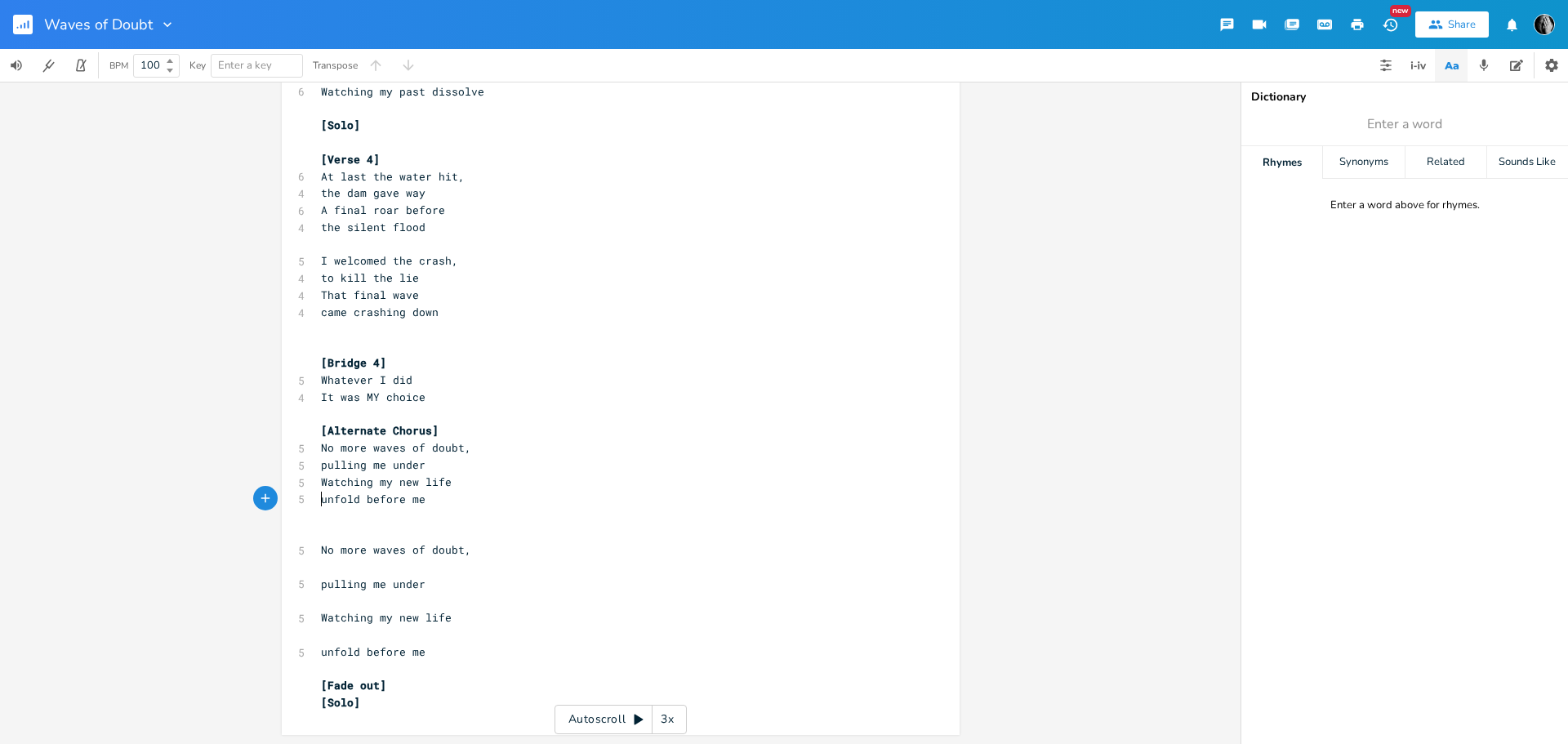
scroll to position [2673, 0]
click at [319, 566] on pre "​" at bounding box center [613, 566] width 590 height 17
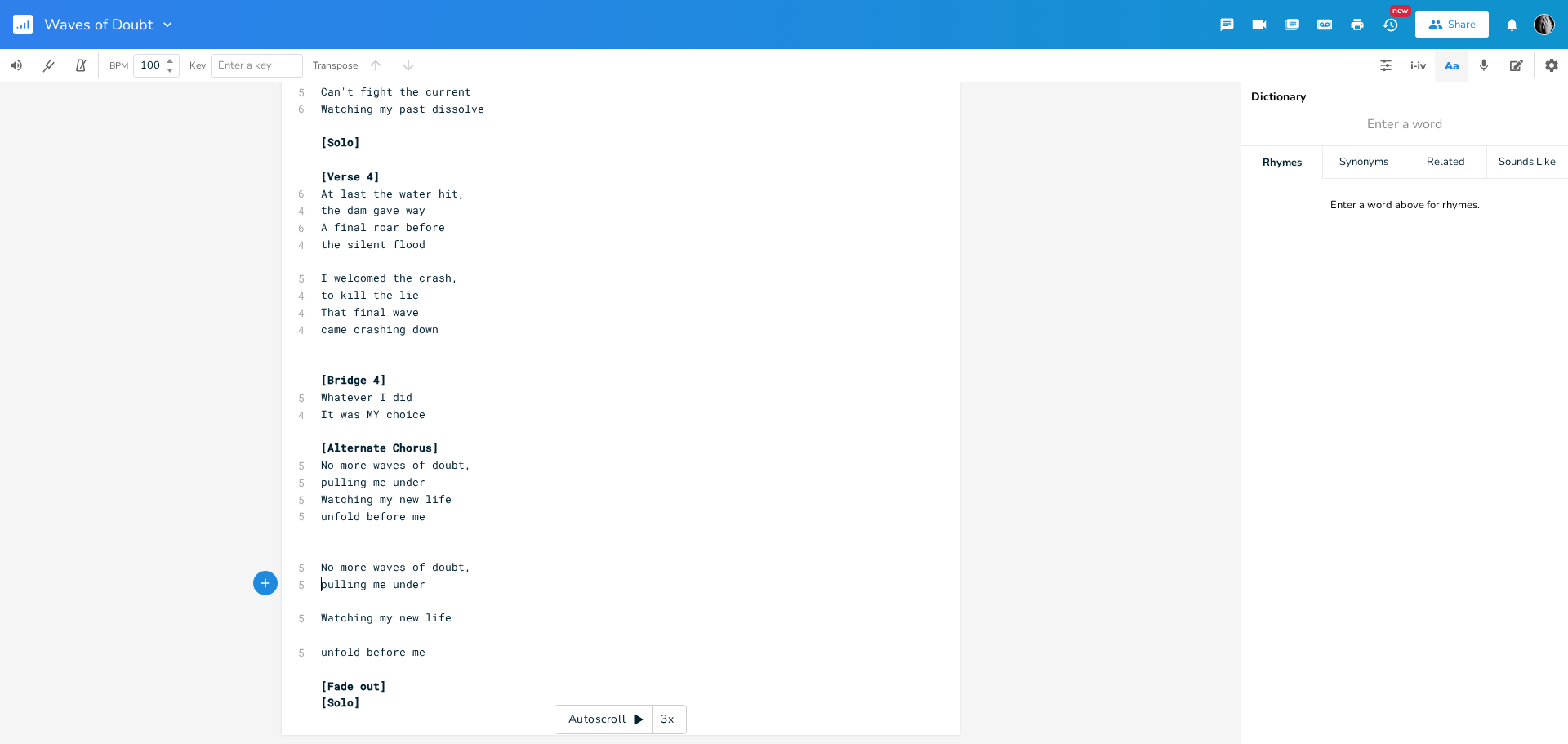
click at [318, 606] on pre "​" at bounding box center [613, 601] width 590 height 17
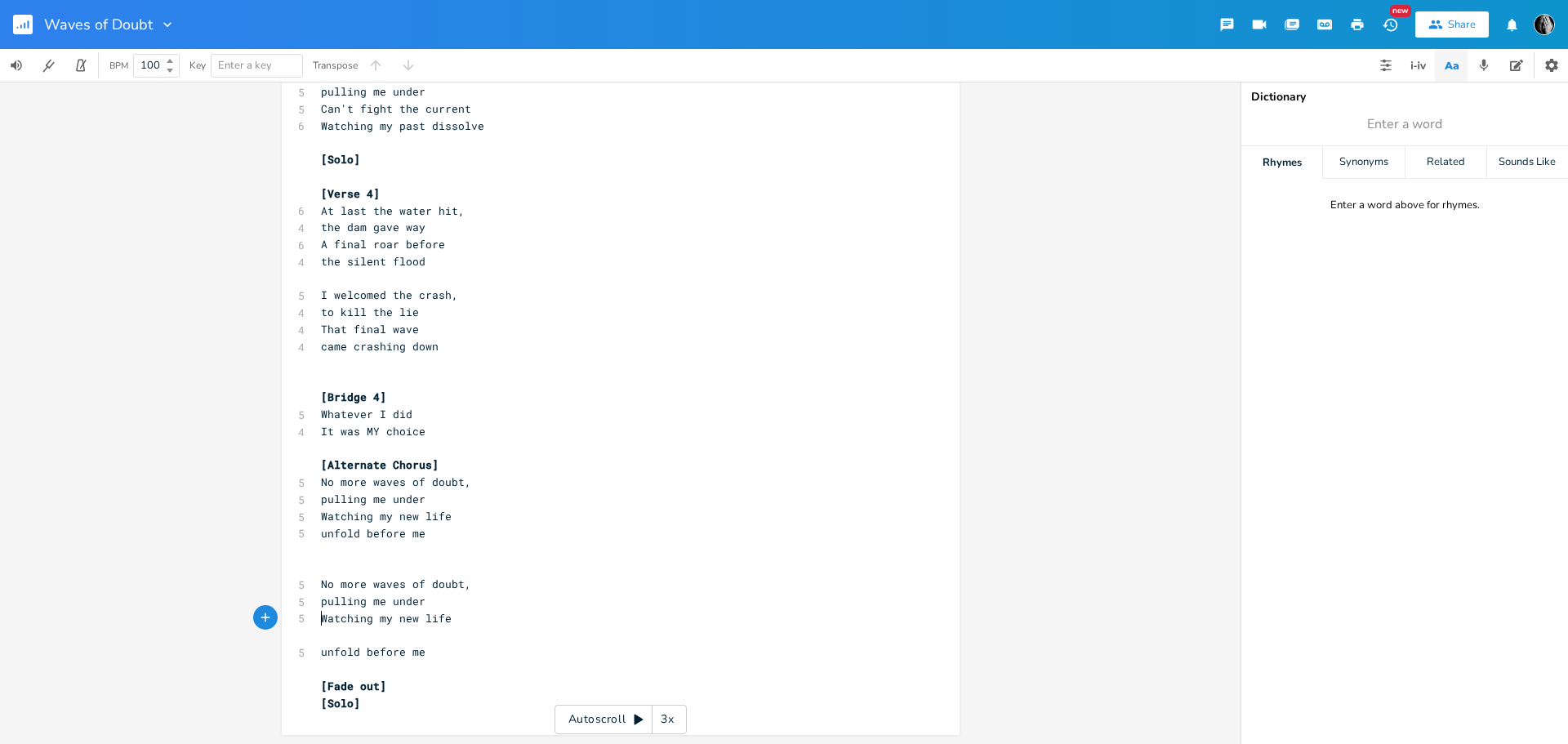
click at [318, 643] on pre "​" at bounding box center [613, 635] width 590 height 17
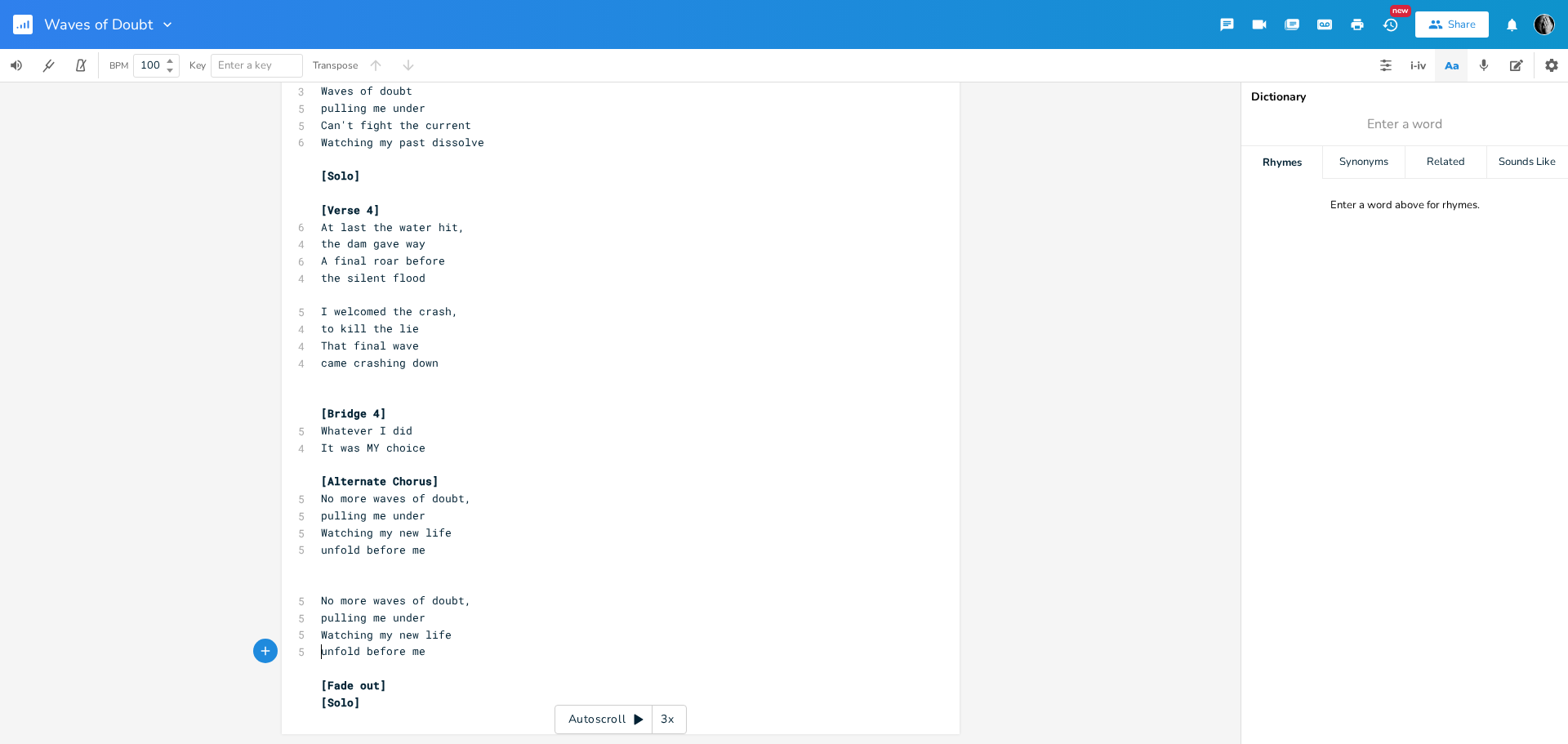
scroll to position [2621, 0]
type textarea "[Fade out]"
drag, startPoint x: 388, startPoint y: 686, endPoint x: 306, endPoint y: 688, distance: 82.0
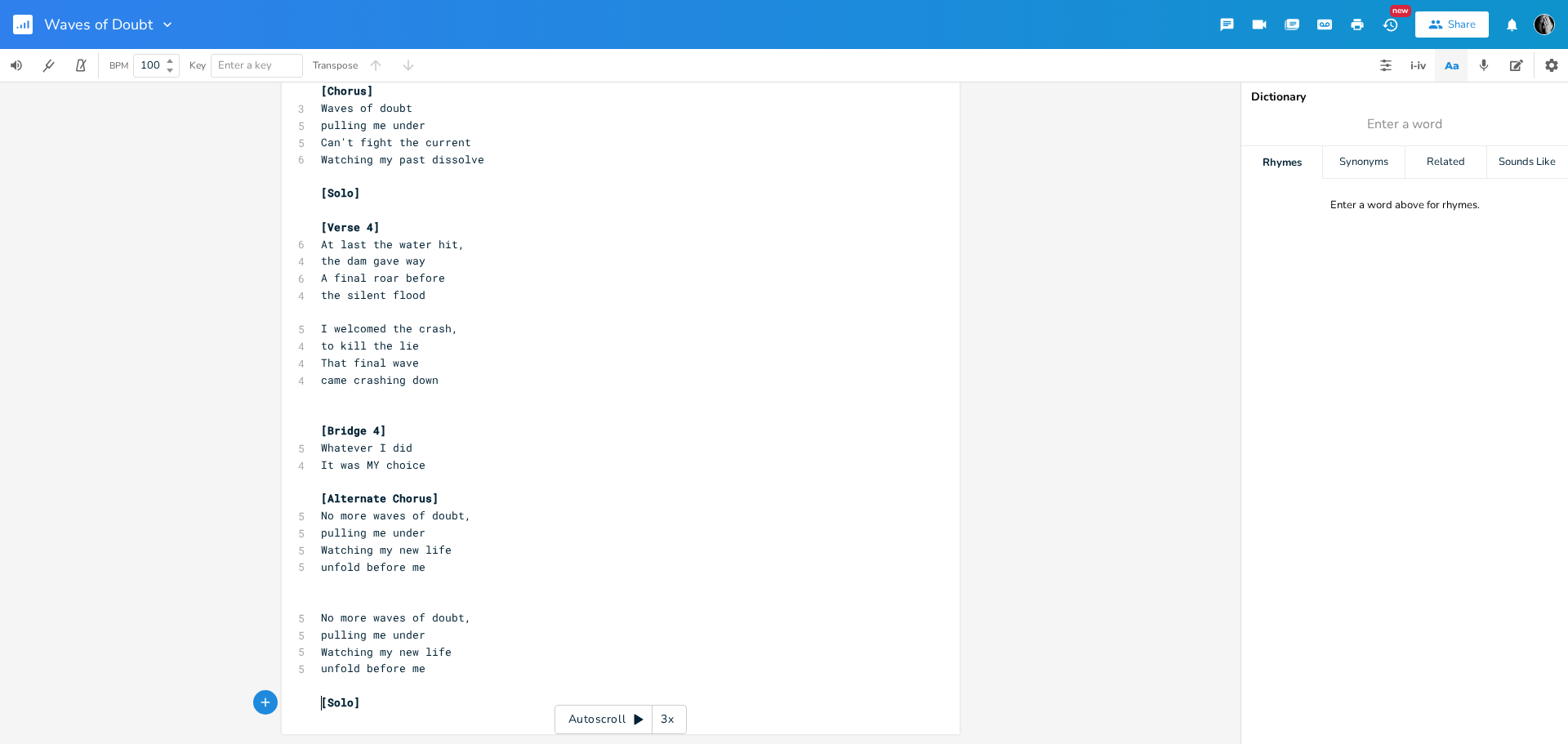
scroll to position [2604, 0]
click at [468, 708] on pre "[Solo]" at bounding box center [613, 702] width 590 height 17
type textarea "[Solo]"
drag, startPoint x: 356, startPoint y: 706, endPoint x: 306, endPoint y: 702, distance: 50.2
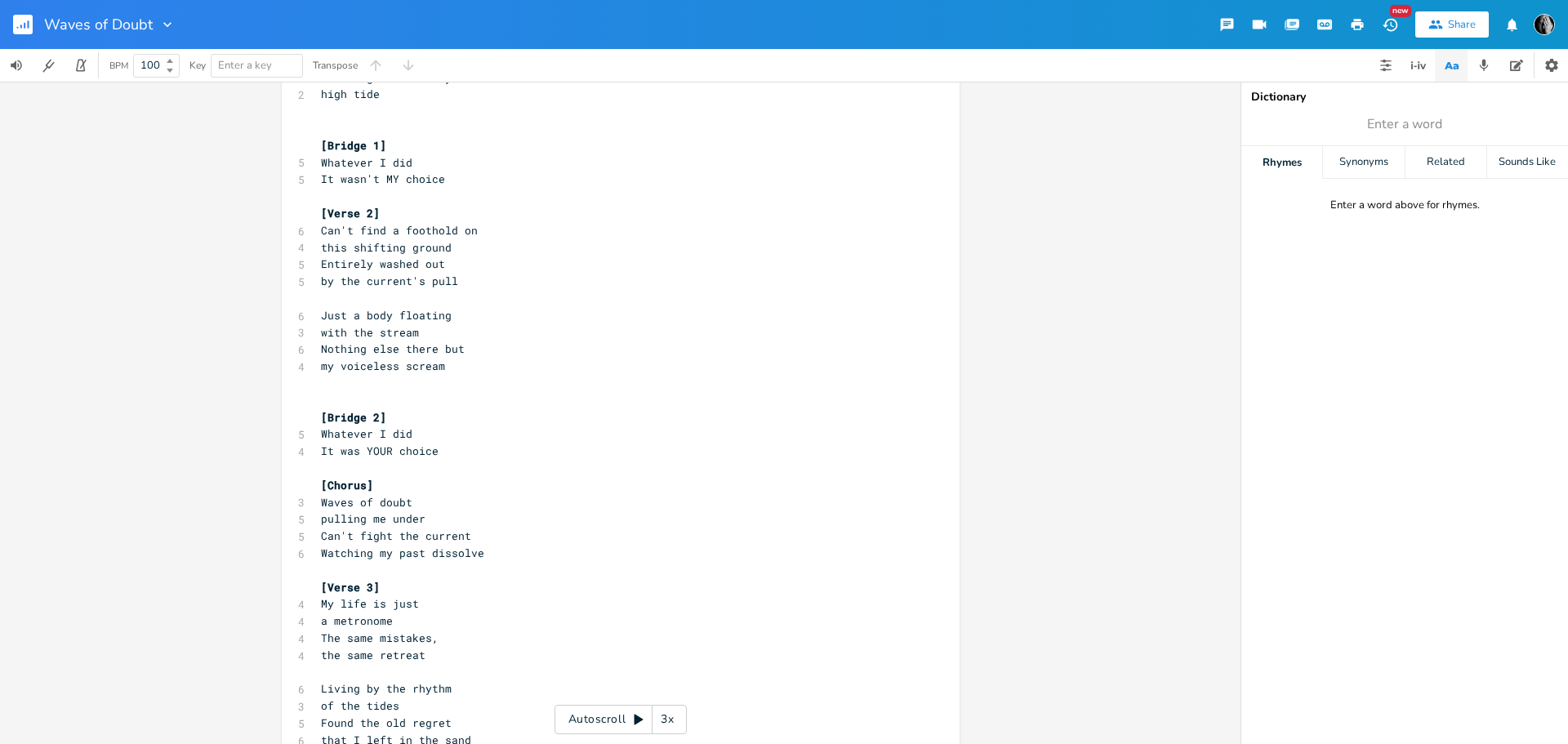
scroll to position [1525, 0]
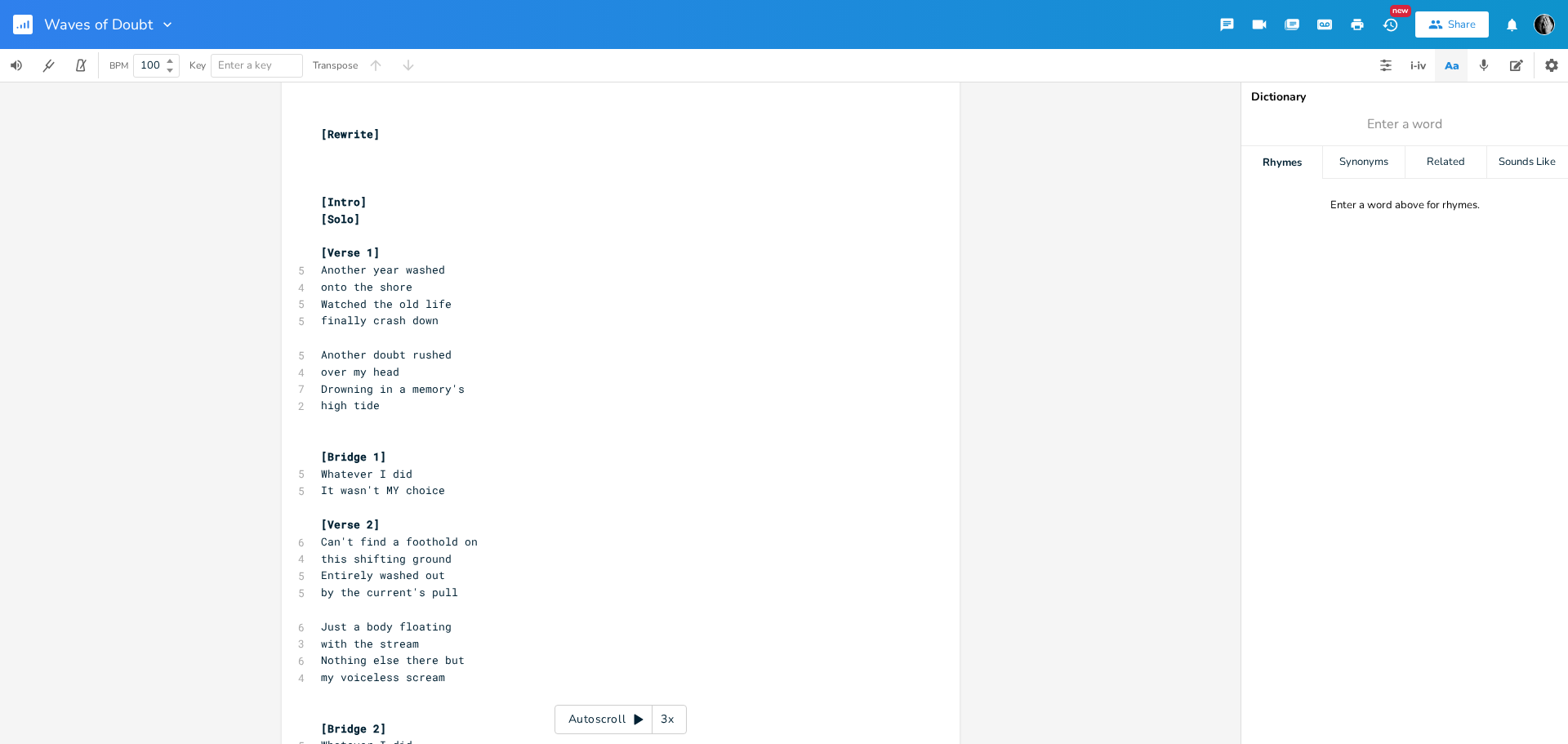
click at [318, 201] on pre "[Intro]" at bounding box center [613, 202] width 590 height 17
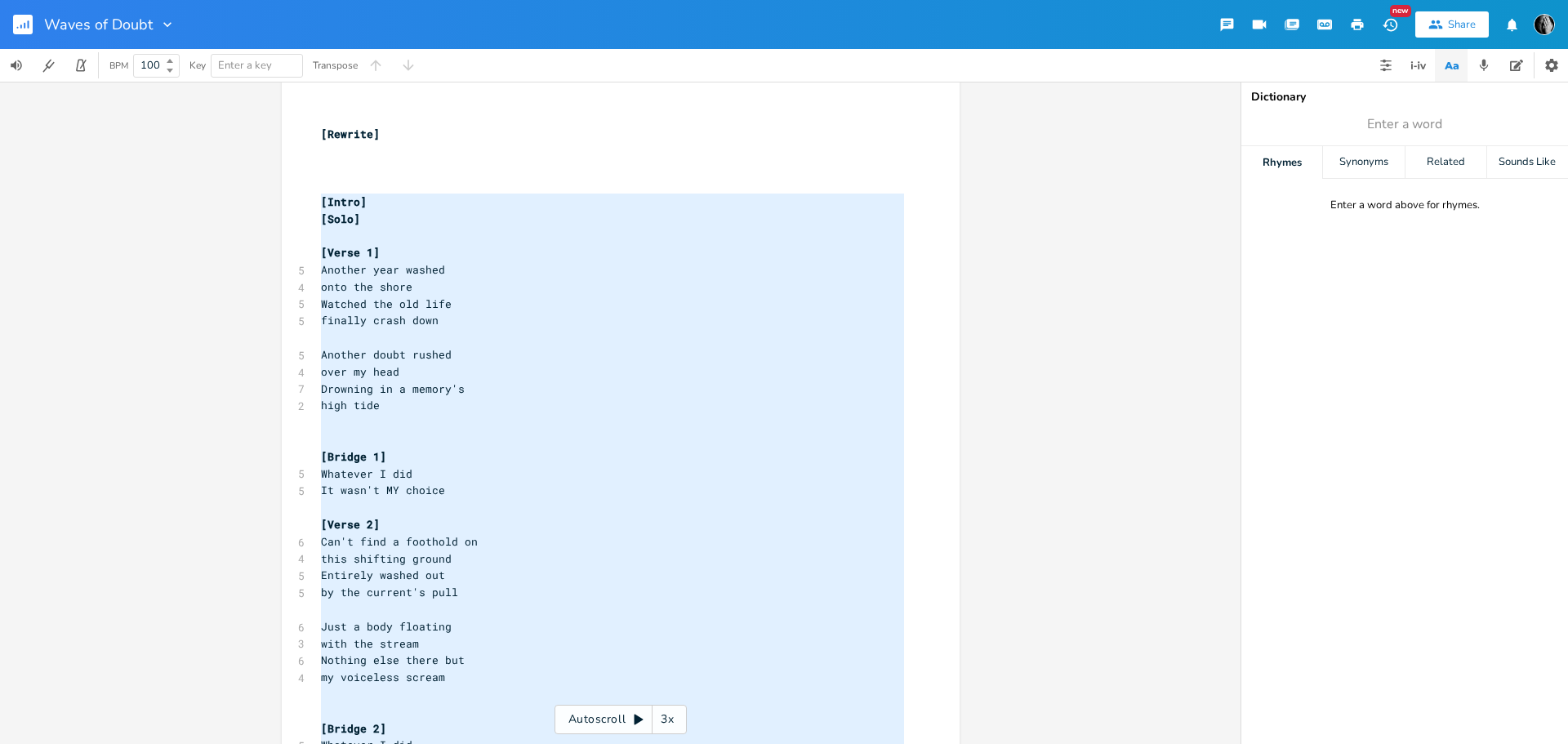
type textarea "[Intro] [Solo] [Verse 1] Another year washed onto the shore Watched the old lif…"
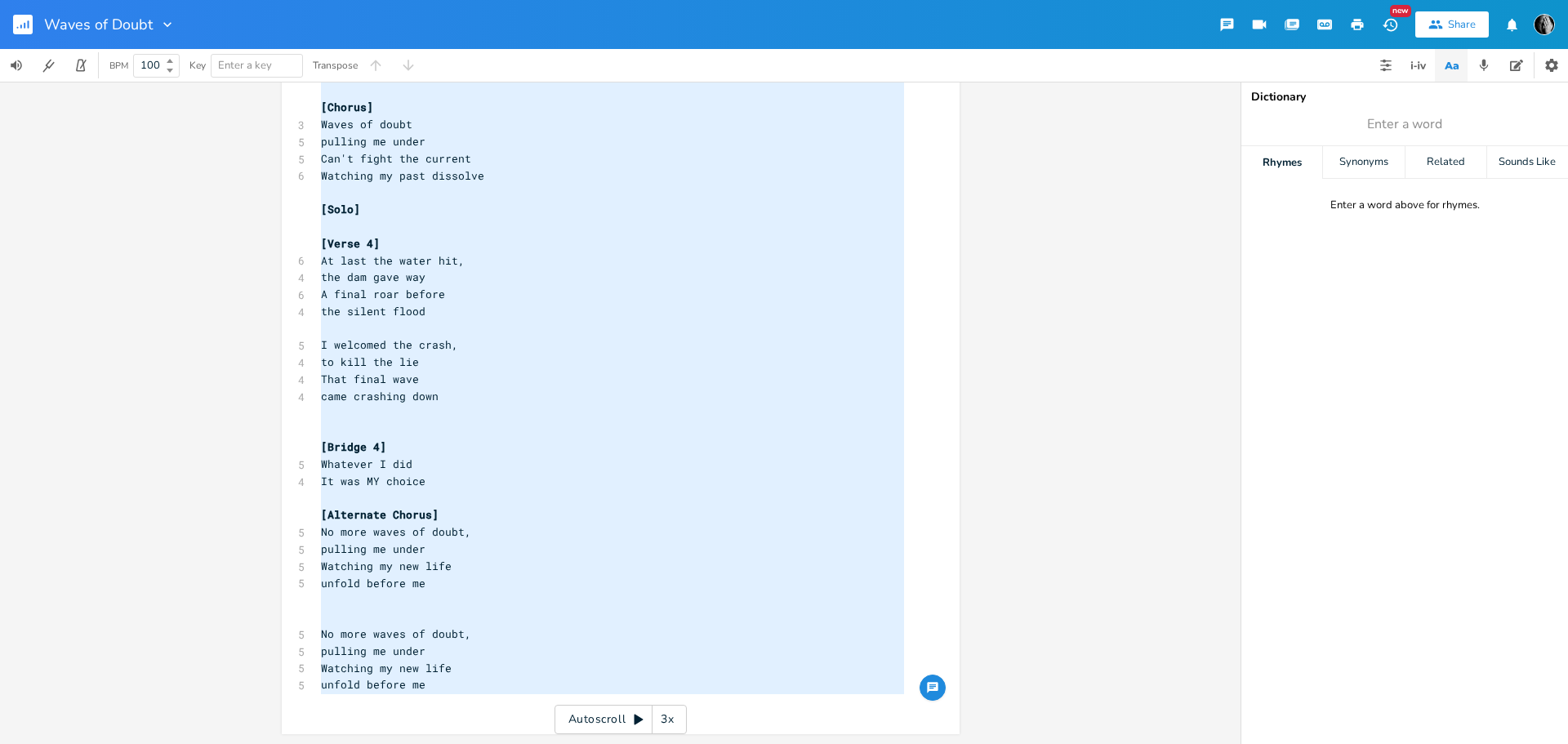
scroll to position [1615, 0]
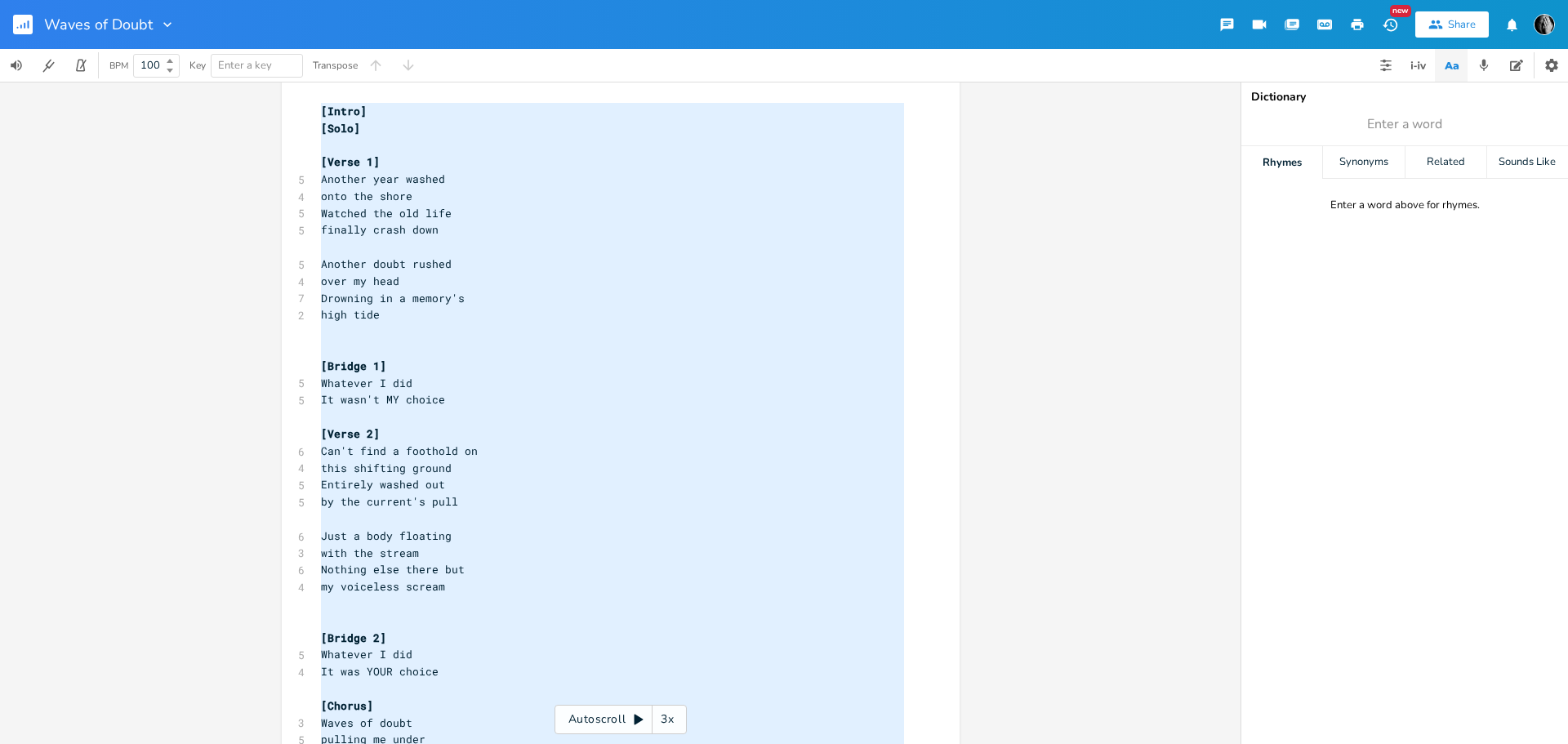
click at [17, 25] on rect "button" at bounding box center [23, 25] width 20 height 20
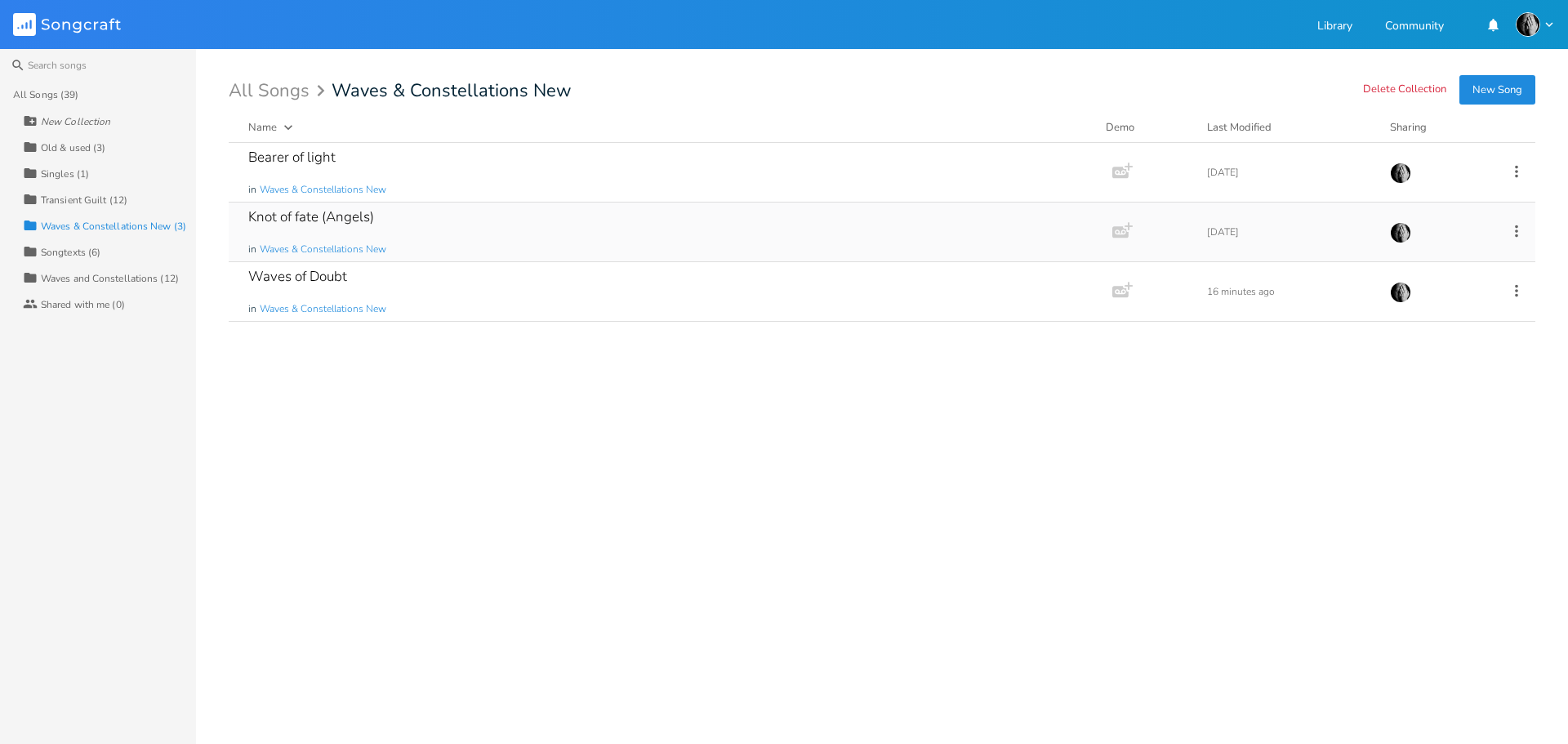
click at [499, 227] on div "Knot of fate (Angels) in Waves & Constellations New" at bounding box center [667, 231] width 838 height 59
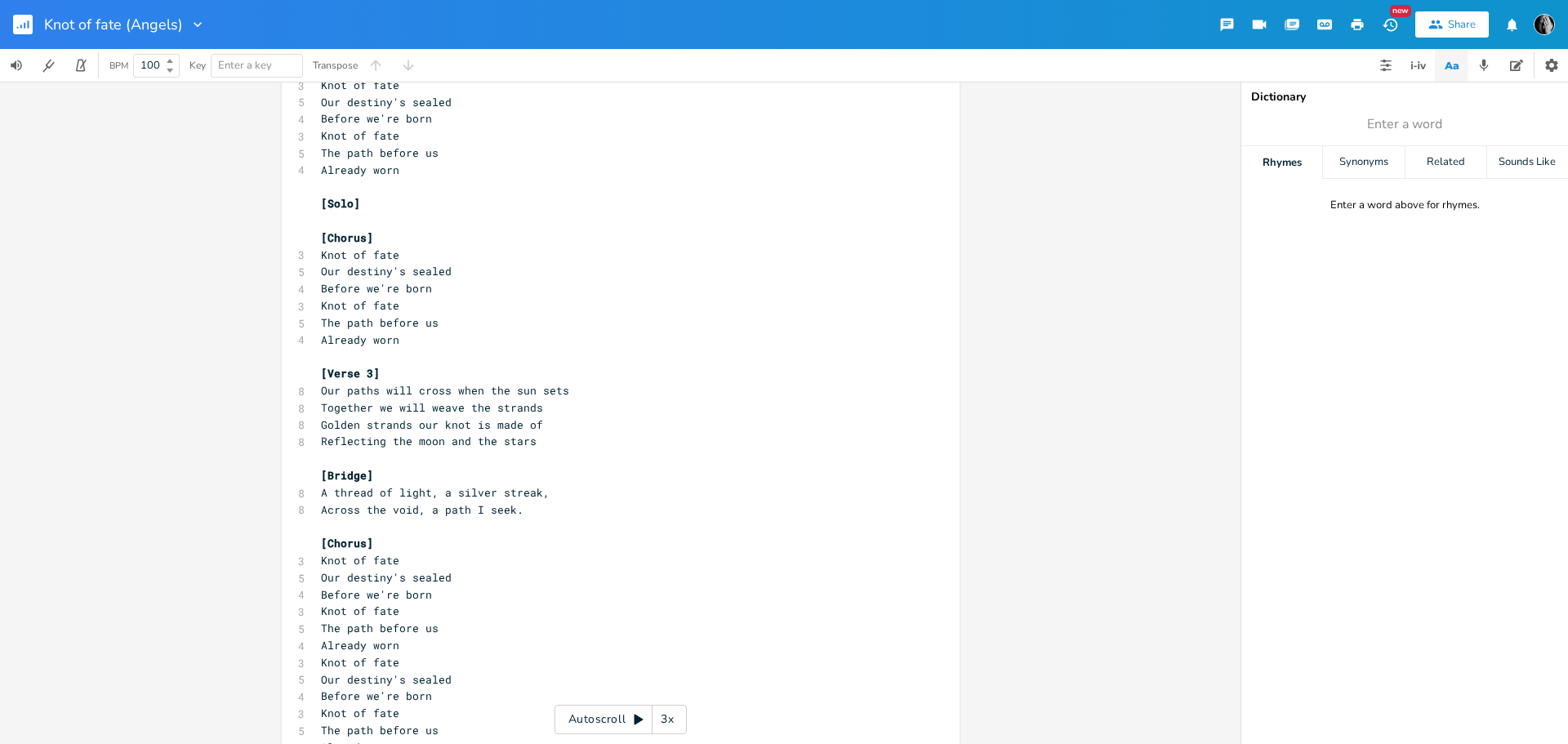
scroll to position [734, 0]
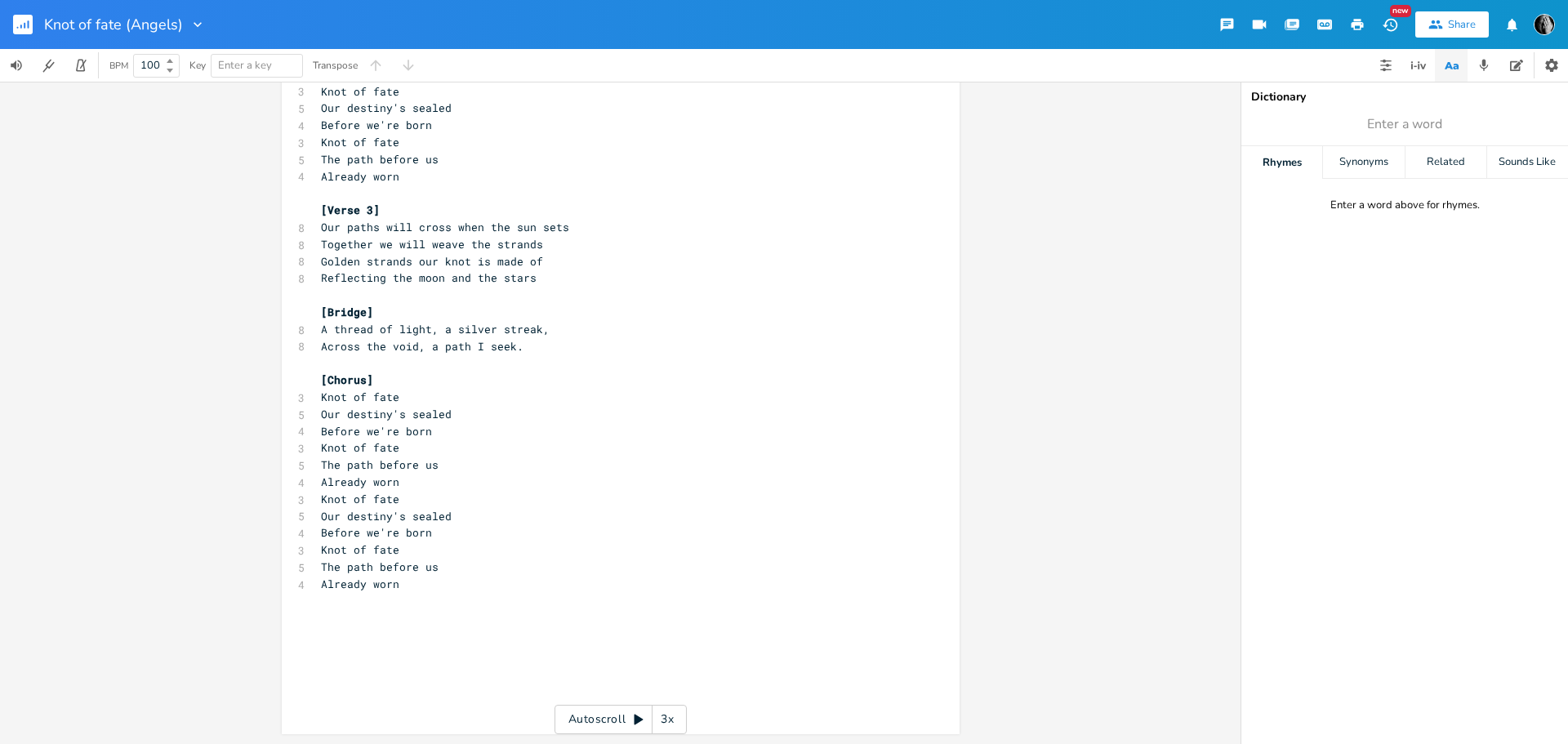
type textarea "[Verse 1] The patterns are already set, Long before we ever met. The knot of fa…"
click at [474, 589] on pre "Already worn" at bounding box center [613, 584] width 590 height 17
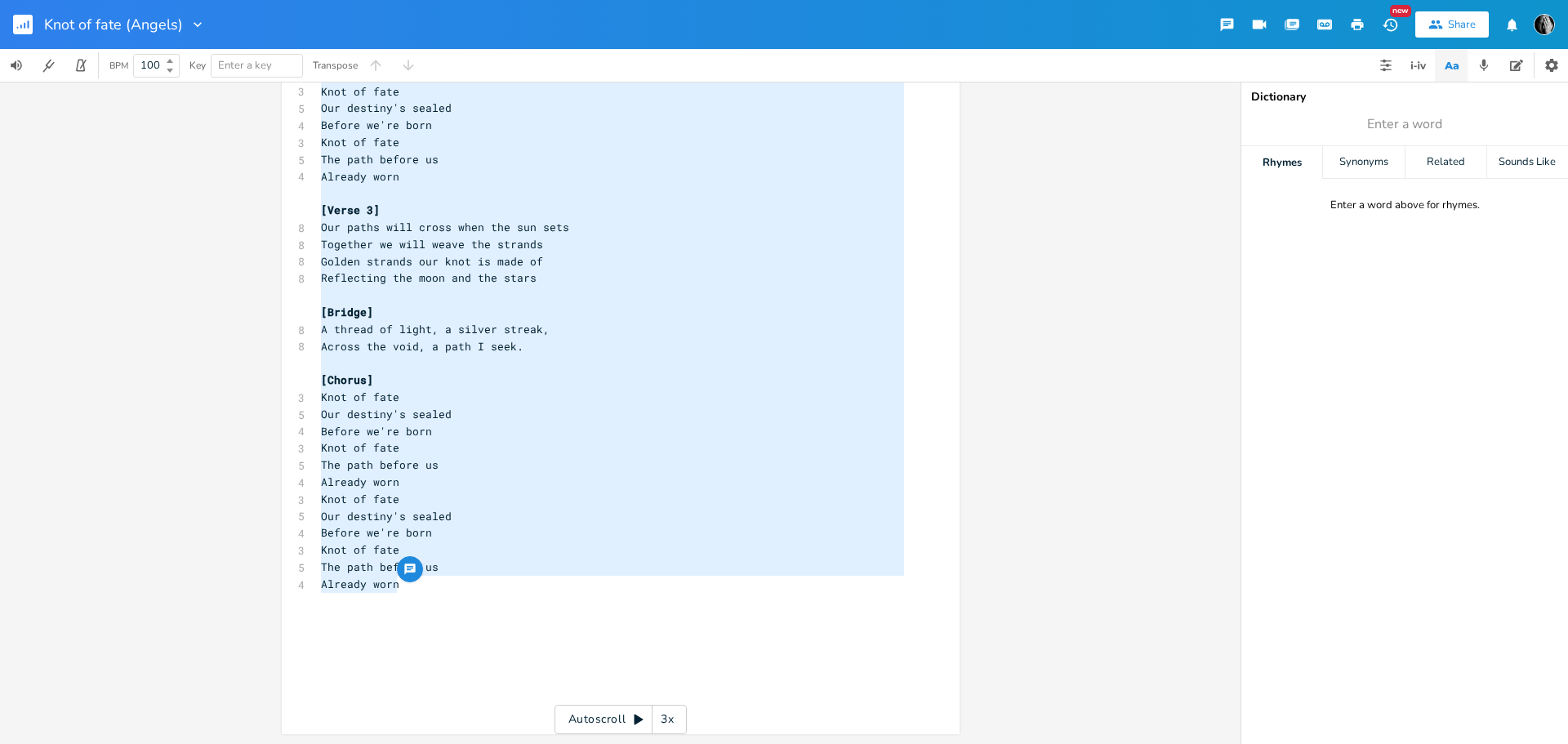
click at [31, 23] on rect "button" at bounding box center [23, 25] width 20 height 20
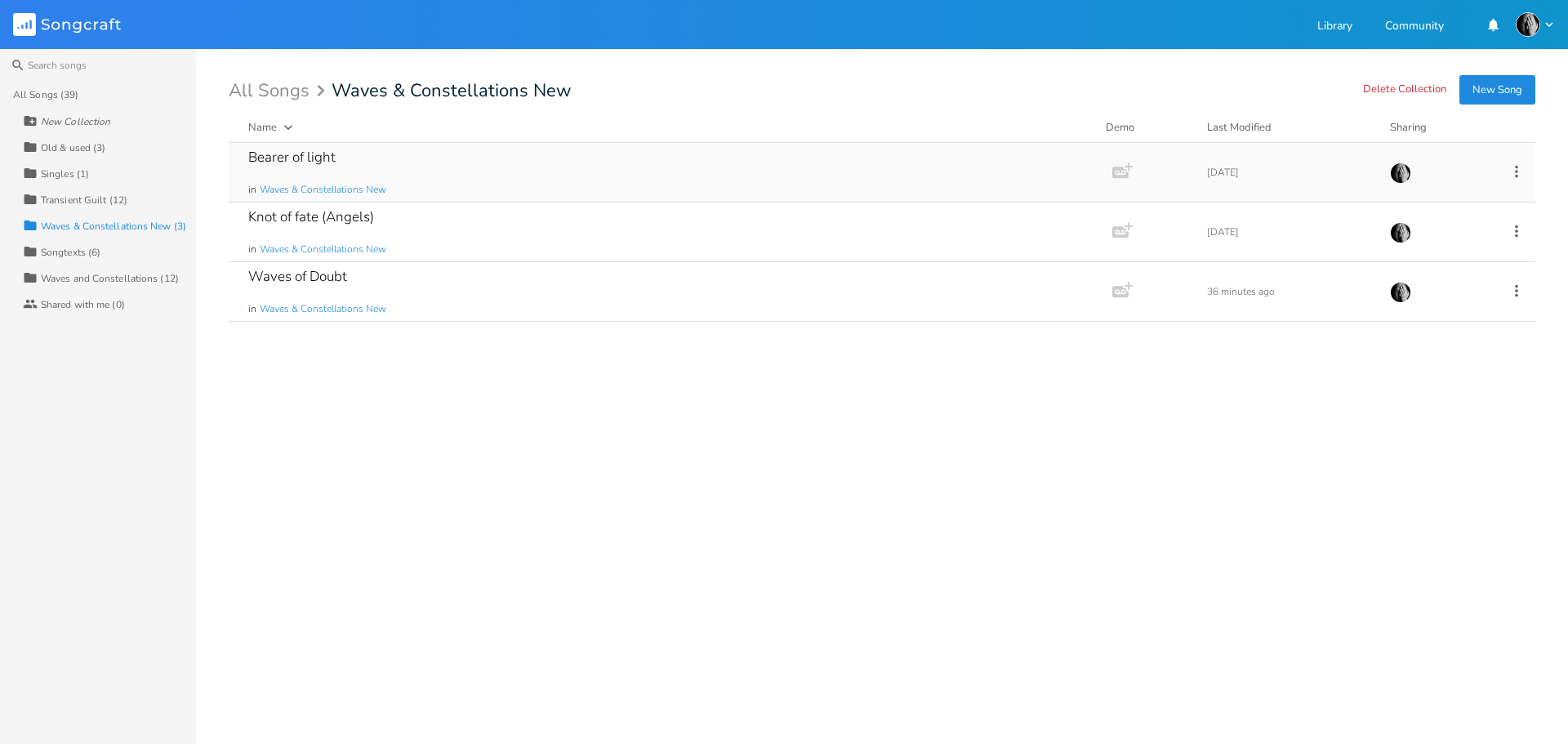
click at [503, 165] on div "Bearer of light in Waves & Constellations New" at bounding box center [667, 172] width 838 height 59
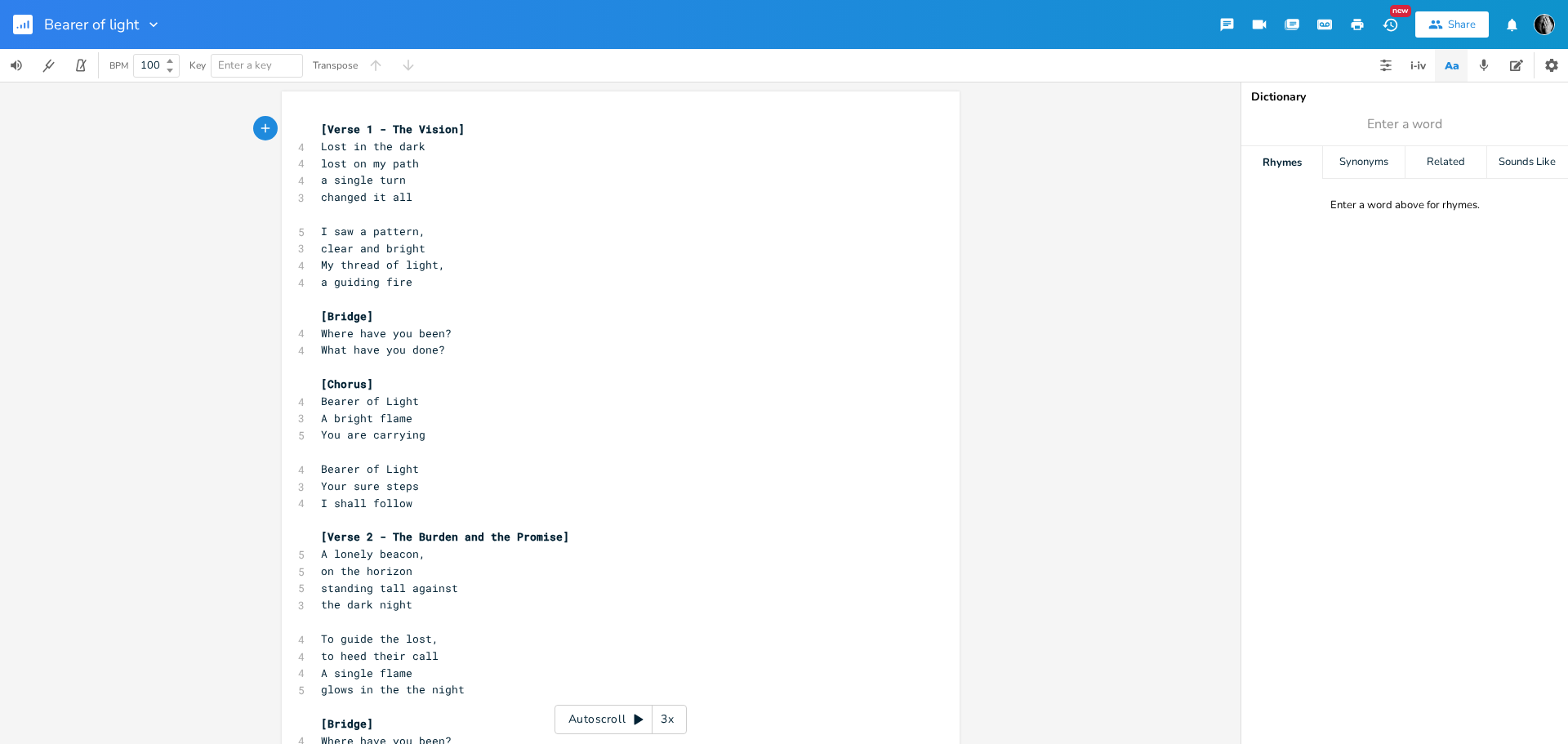
type textarea "[Verse 1 - The Vision] Lost in the dark lost on my path a single turn changed i…"
